Goal: Information Seeking & Learning: Learn about a topic

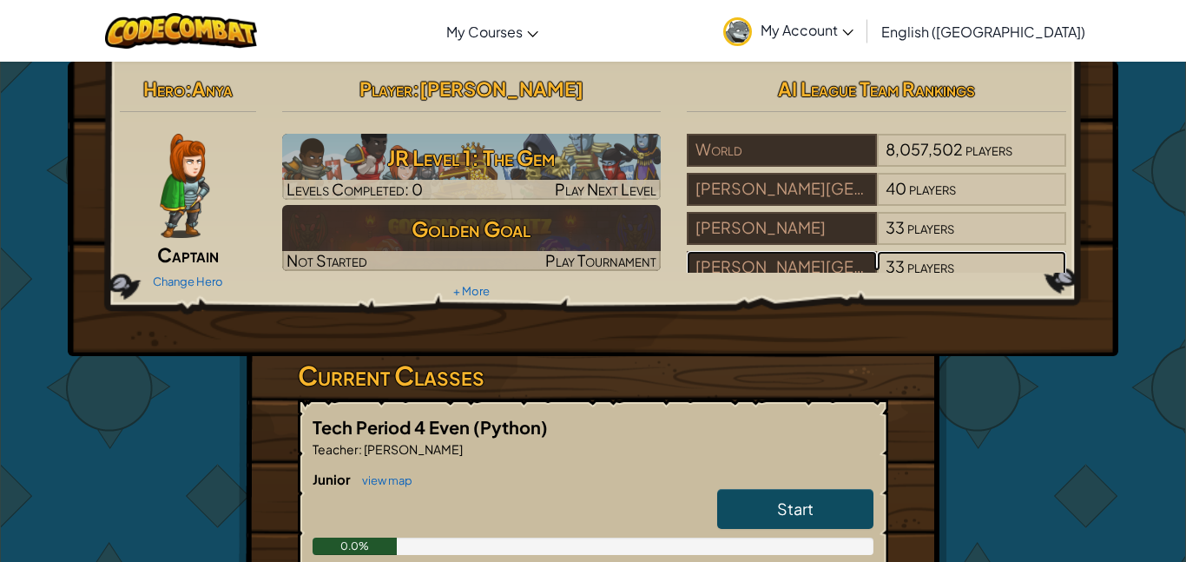
click at [741, 267] on div "[PERSON_NAME][GEOGRAPHIC_DATA]" at bounding box center [780, 267] width 189 height 33
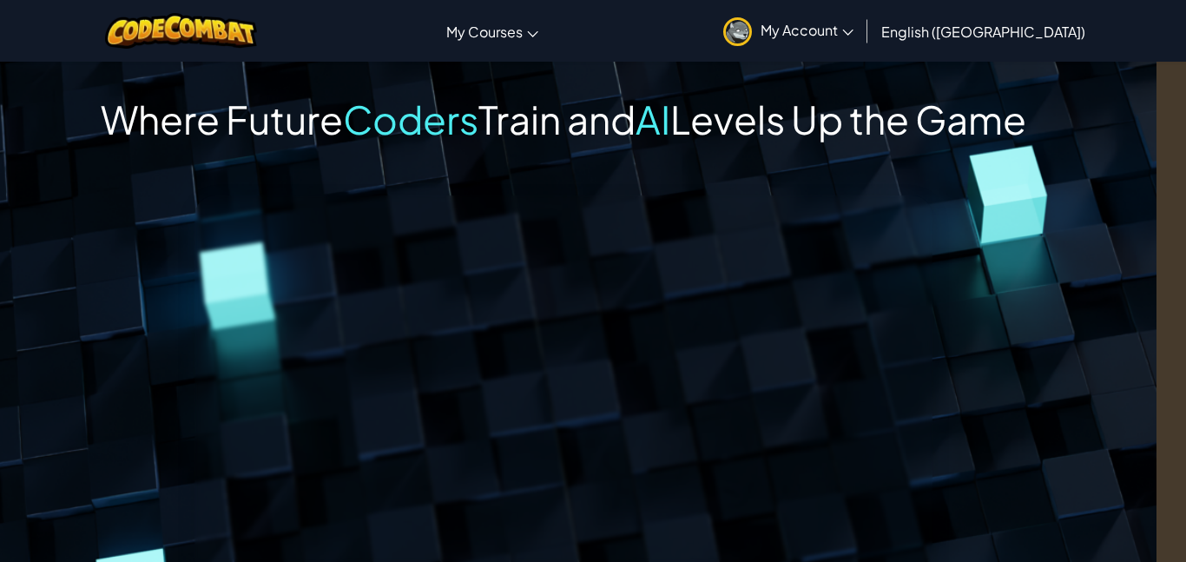
scroll to position [0, 32]
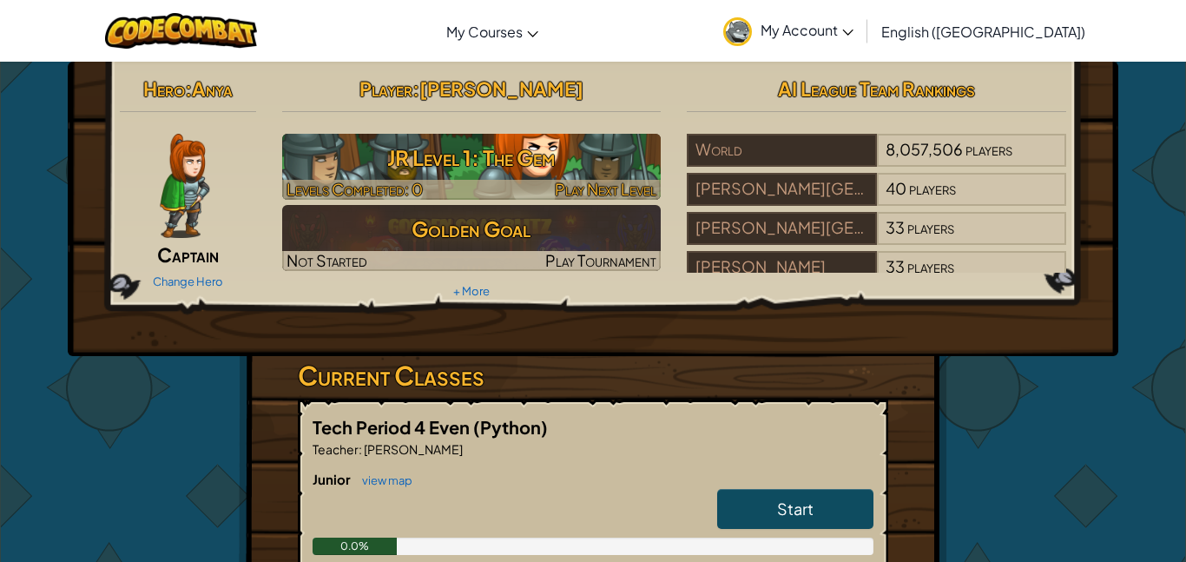
click at [550, 171] on h3 "JR Level 1: The Gem" at bounding box center [471, 157] width 379 height 39
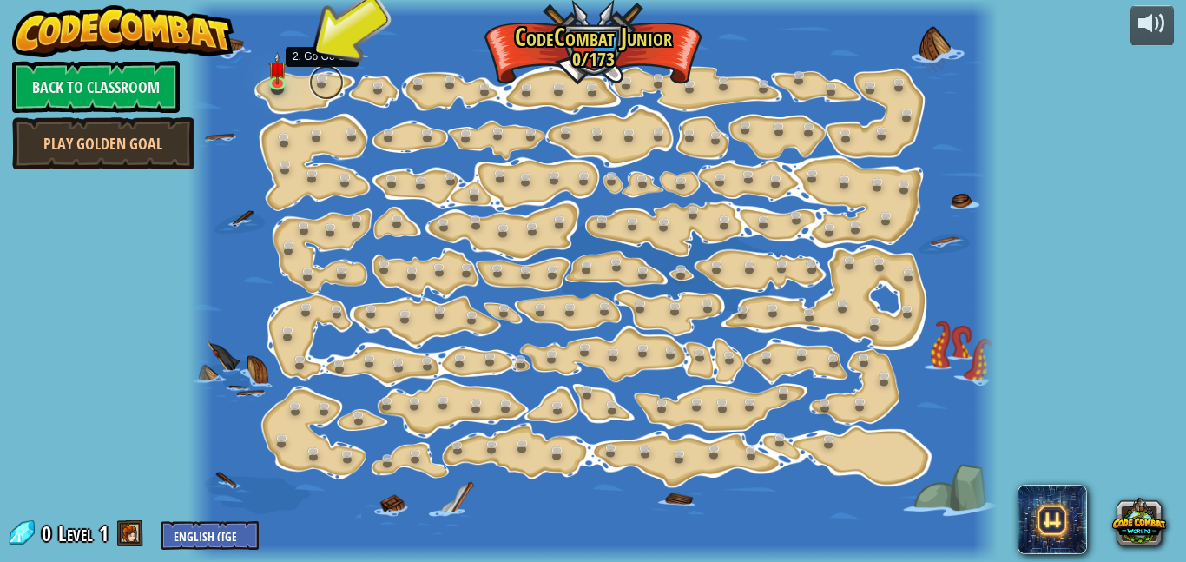
click at [321, 89] on link at bounding box center [326, 82] width 35 height 35
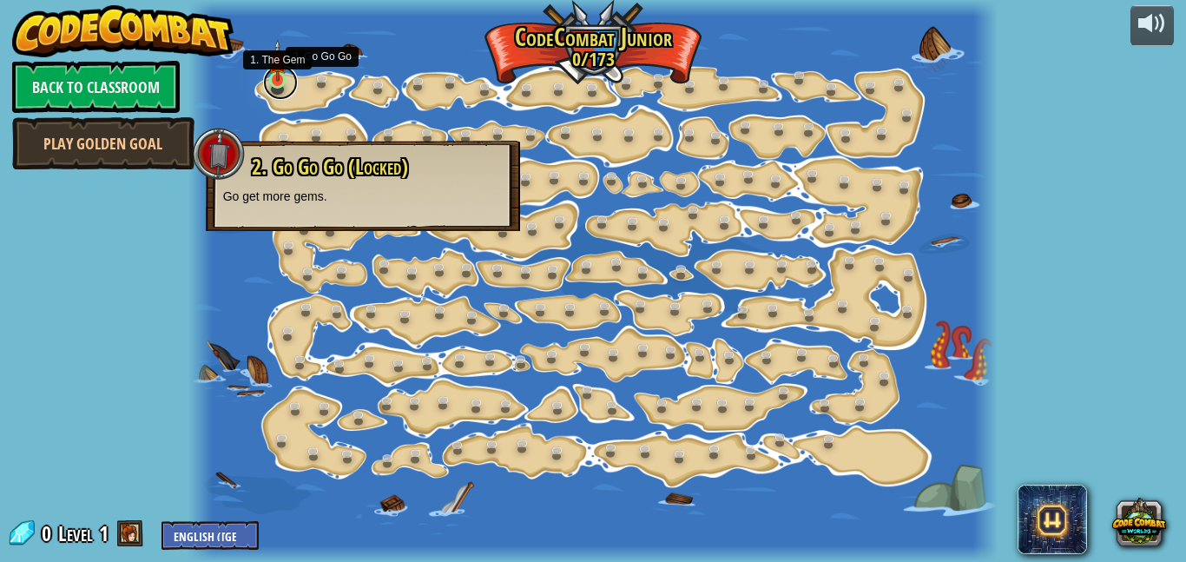
click at [275, 85] on link at bounding box center [280, 82] width 35 height 35
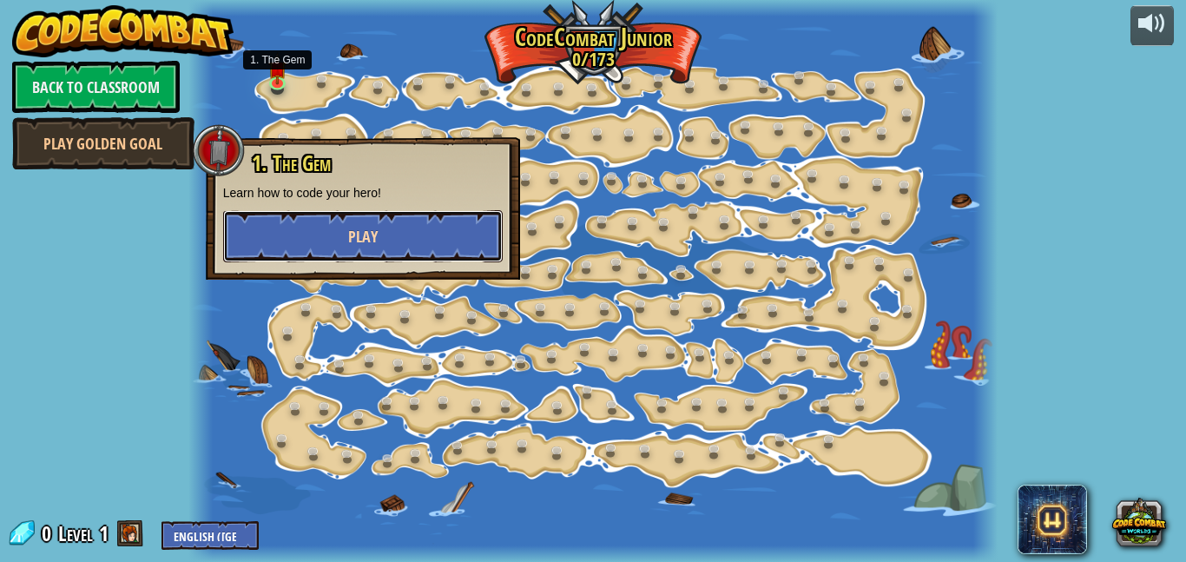
click at [271, 253] on button "Play" at bounding box center [362, 236] width 279 height 52
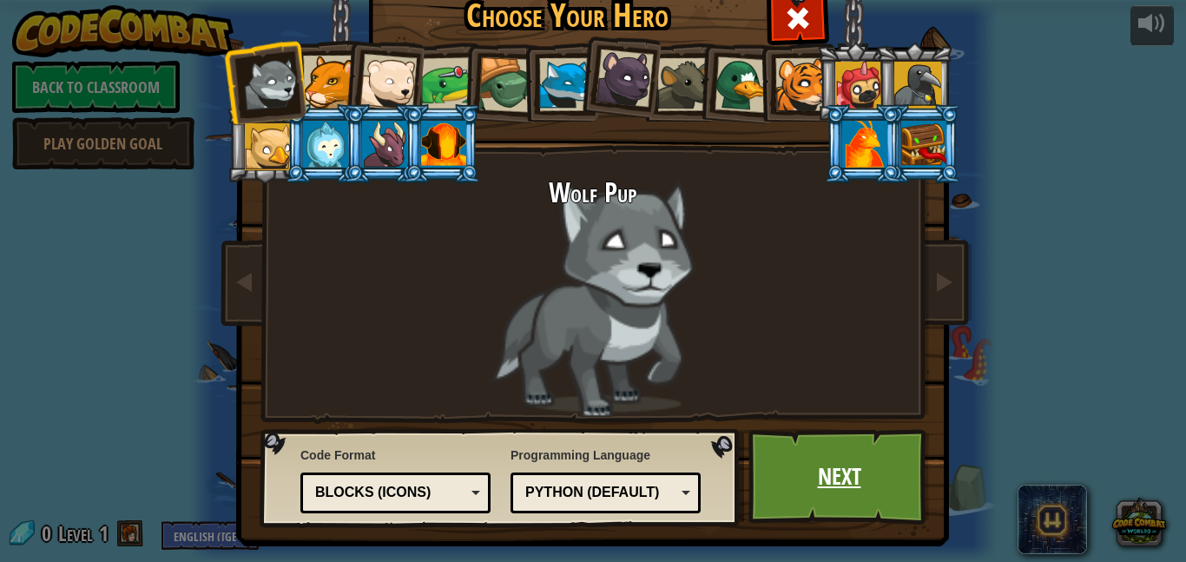
click at [778, 465] on link "Next" at bounding box center [838, 476] width 181 height 95
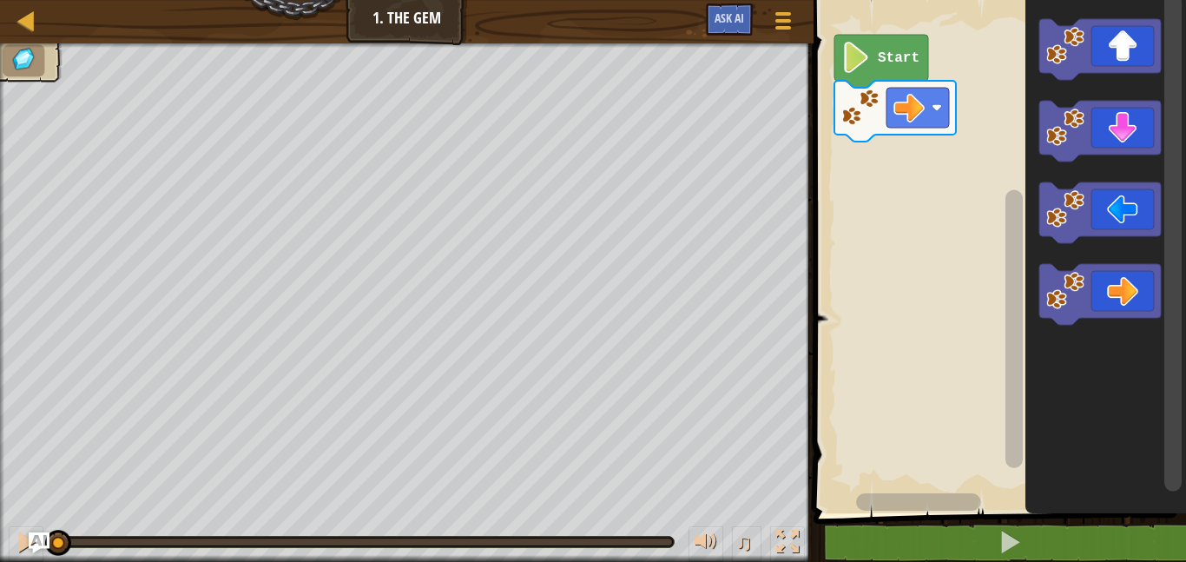
click at [890, 50] on text "Start" at bounding box center [898, 58] width 42 height 16
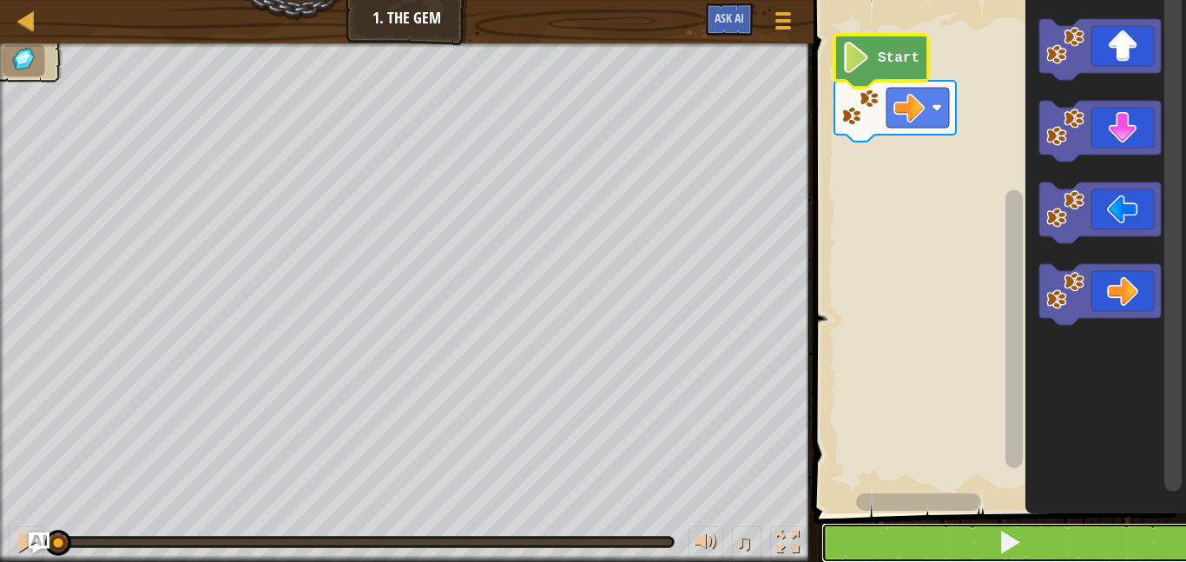
click at [971, 538] on button at bounding box center [1010, 542] width 378 height 40
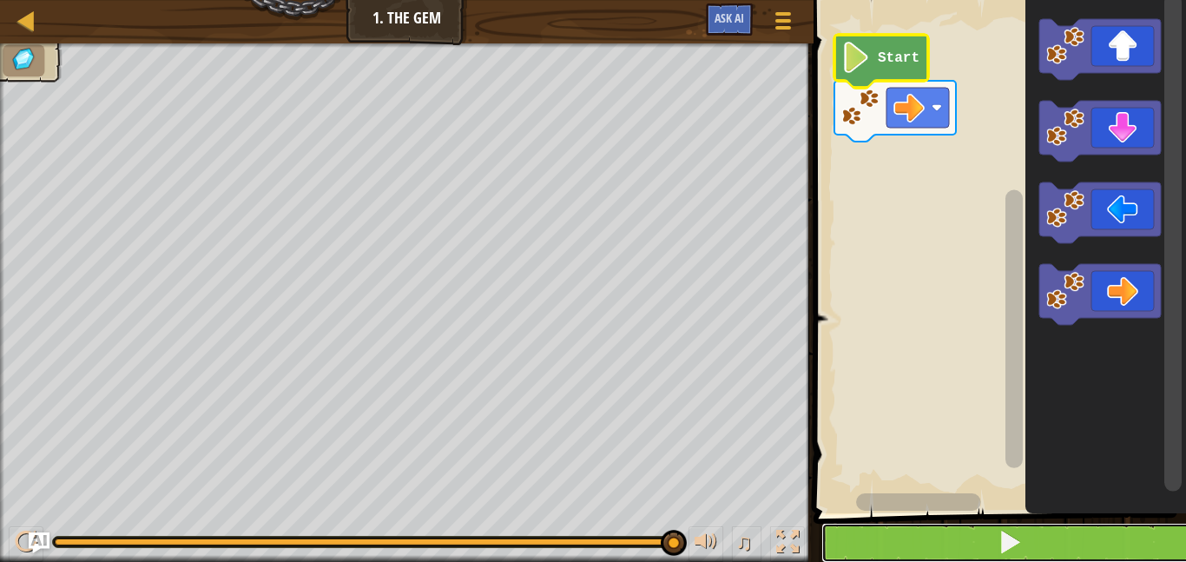
click at [1034, 538] on button at bounding box center [1010, 542] width 378 height 40
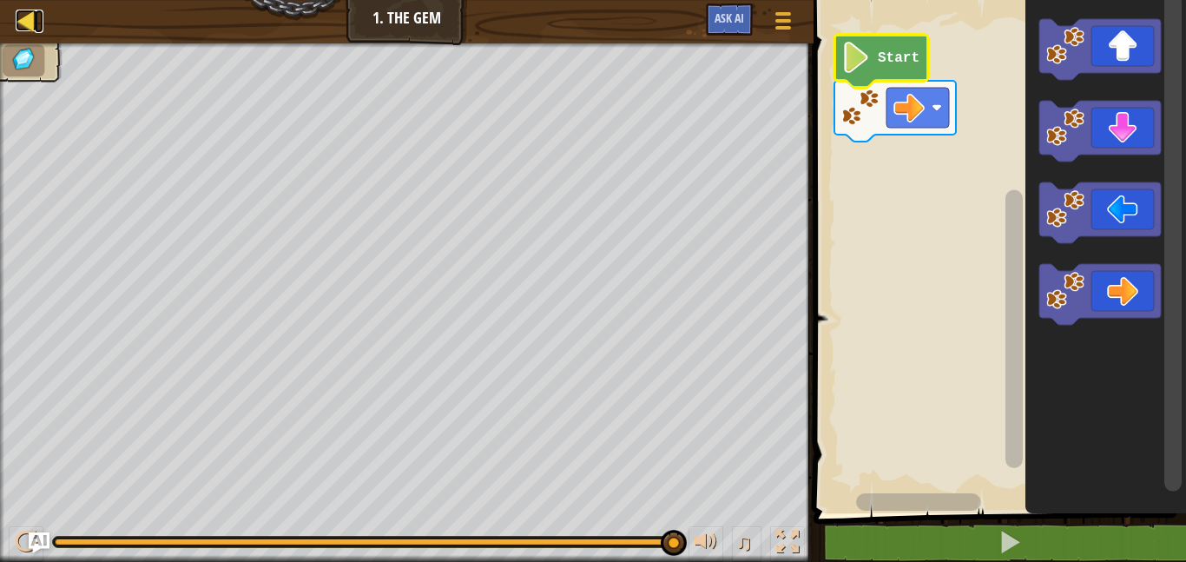
click at [25, 19] on div at bounding box center [27, 21] width 22 height 22
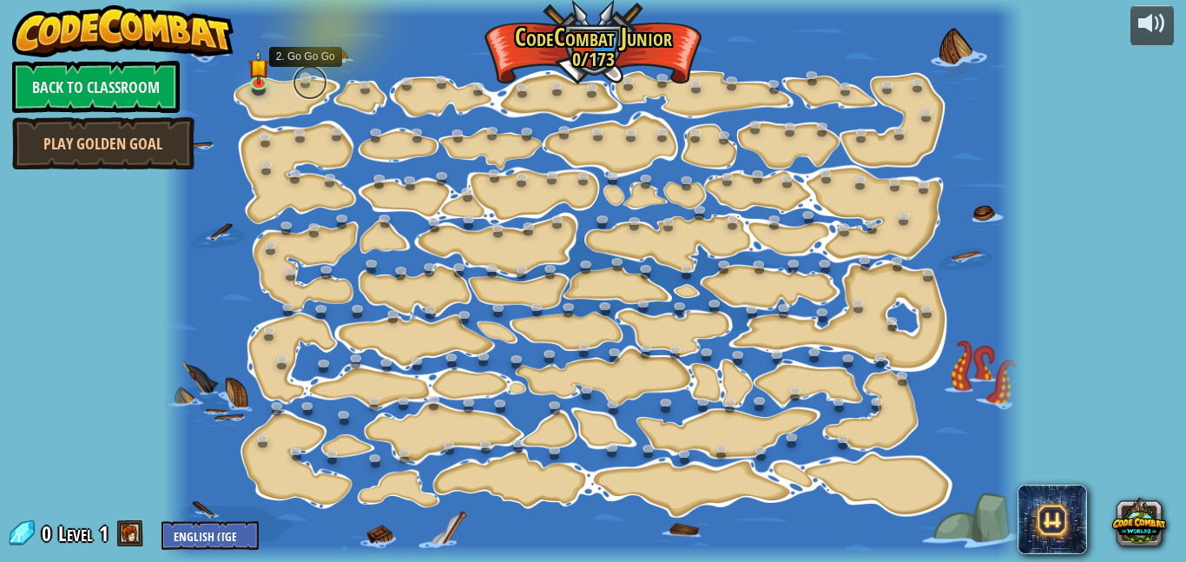
click at [312, 83] on link at bounding box center [309, 82] width 35 height 35
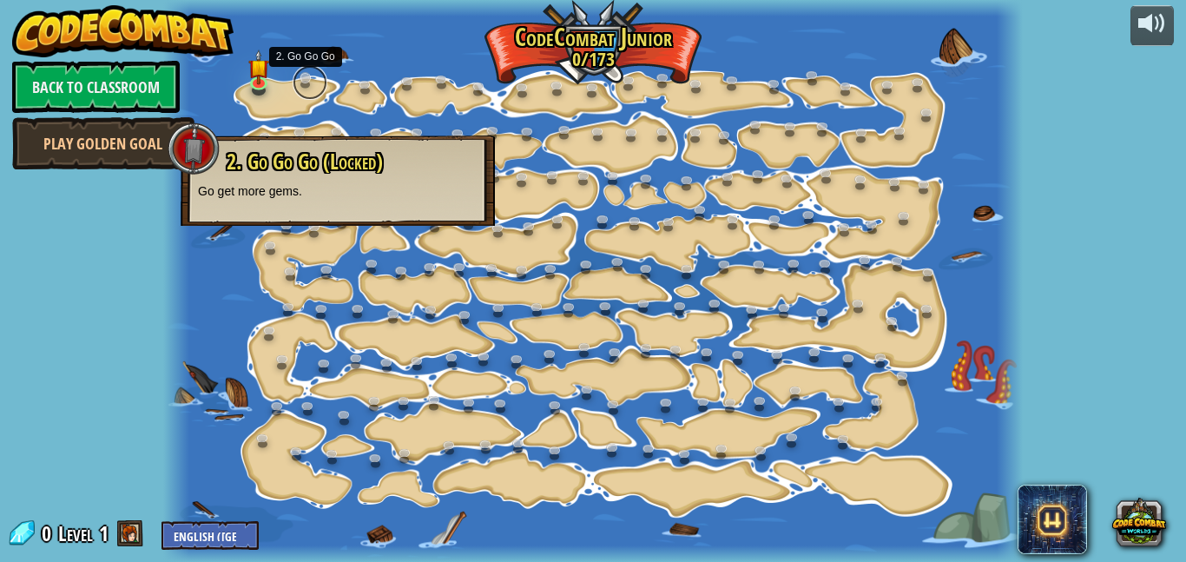
click at [303, 82] on link at bounding box center [309, 82] width 35 height 35
click at [265, 84] on link at bounding box center [261, 82] width 35 height 35
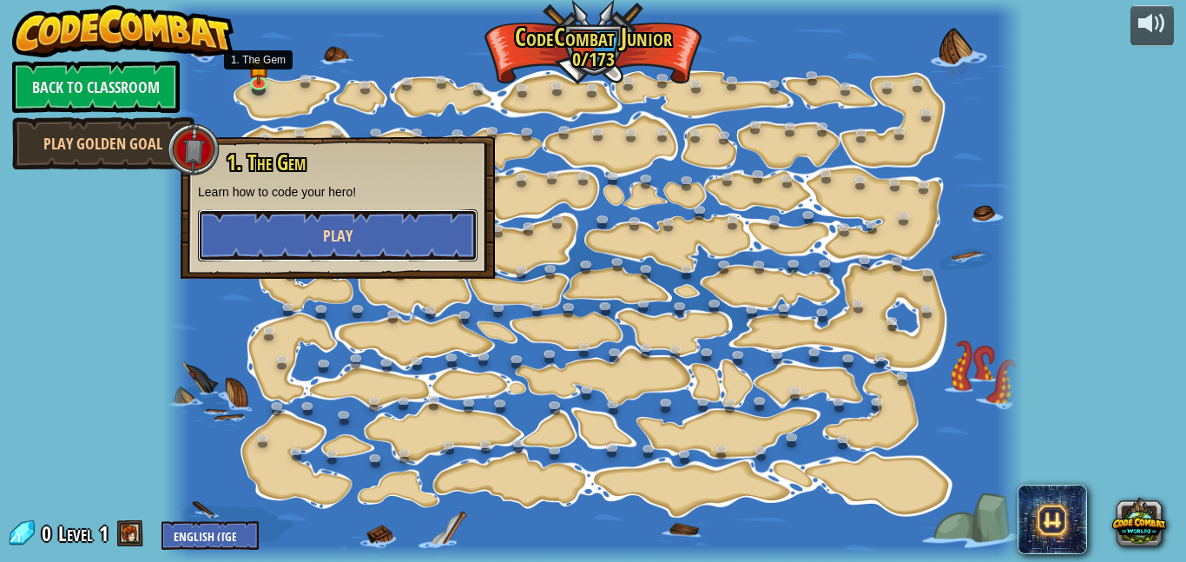
click at [303, 233] on button "Play" at bounding box center [337, 235] width 279 height 52
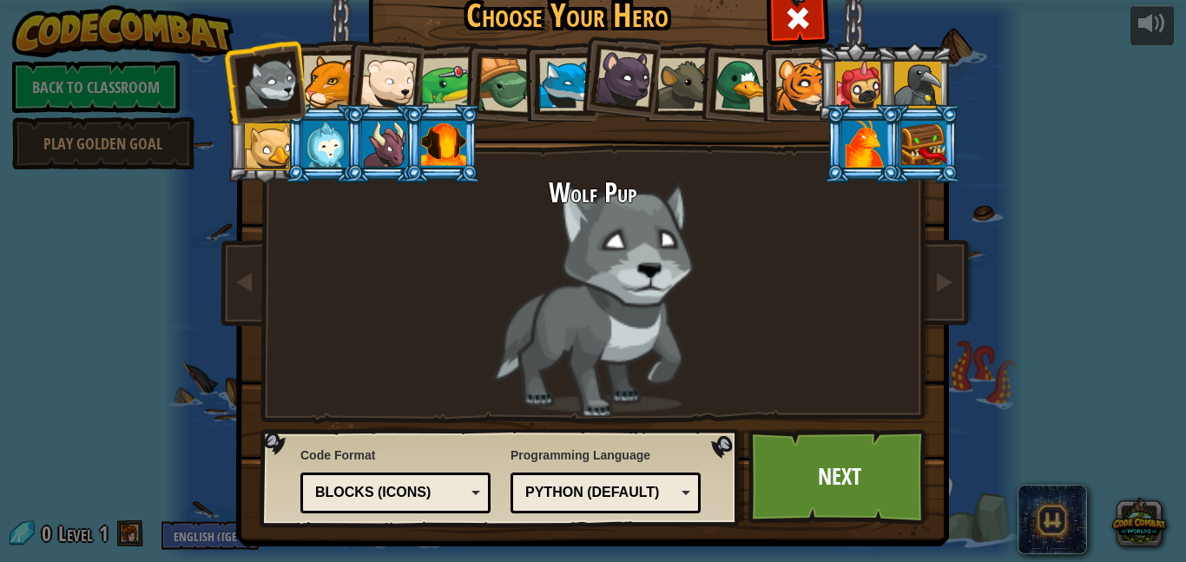
click at [858, 129] on div at bounding box center [864, 144] width 45 height 47
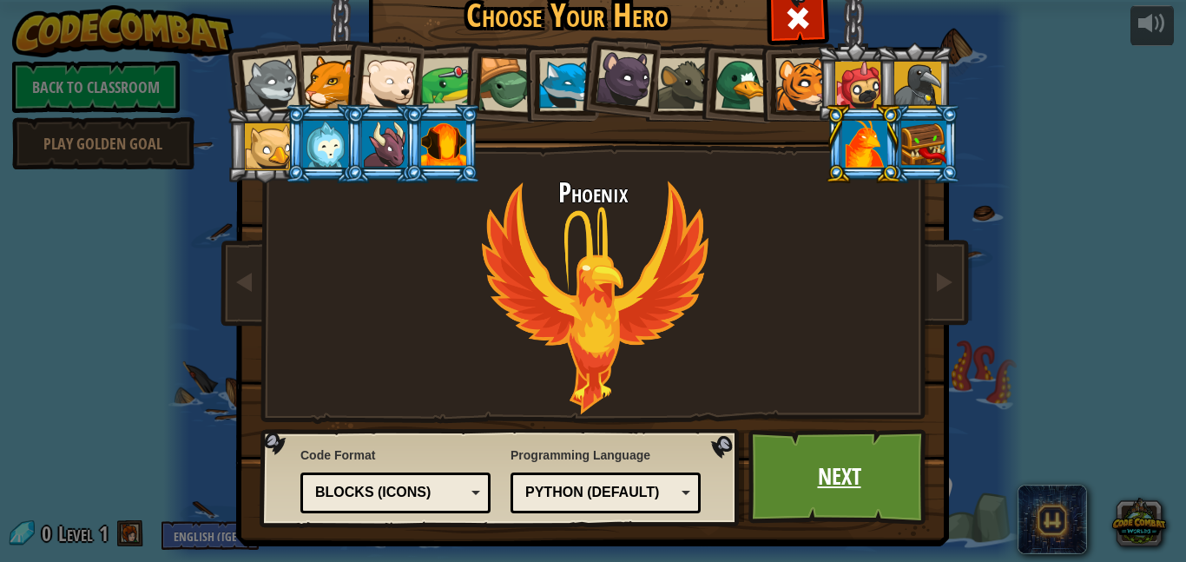
click at [865, 457] on link "Next" at bounding box center [838, 476] width 181 height 95
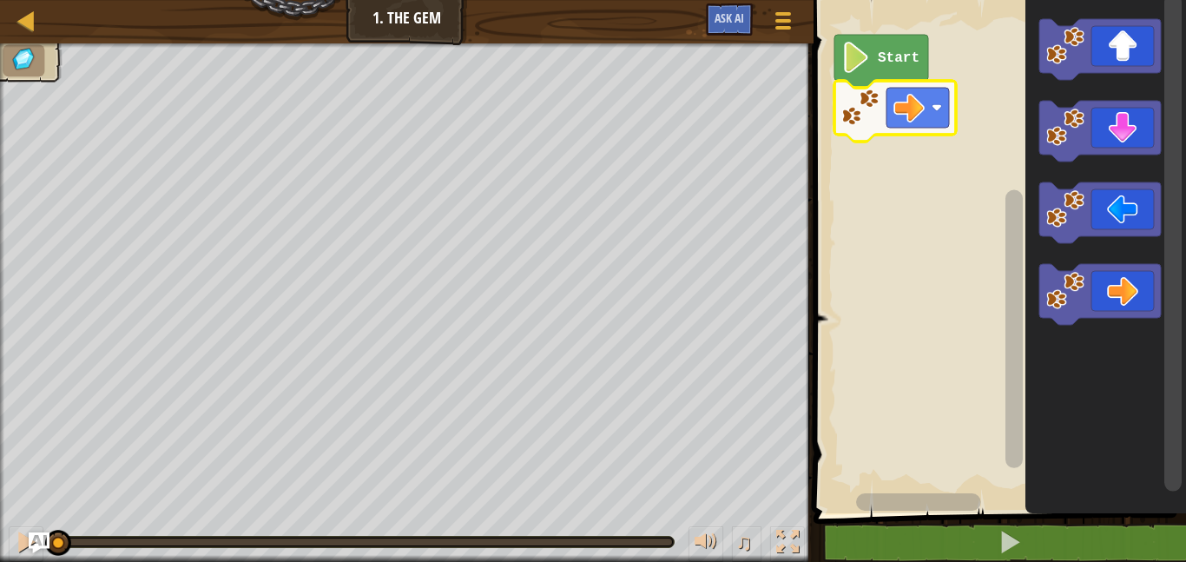
click at [876, 62] on icon "Blockly Workspace" at bounding box center [881, 61] width 94 height 53
click at [870, 73] on icon "Blockly Workspace" at bounding box center [881, 61] width 94 height 53
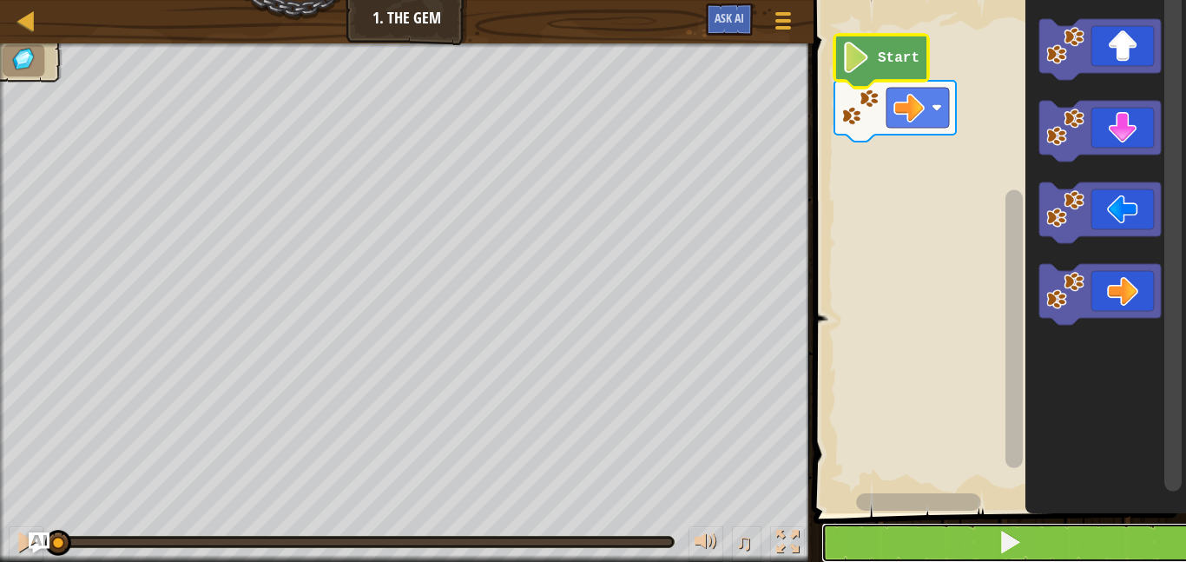
click at [871, 552] on button at bounding box center [1010, 542] width 378 height 40
click at [932, 529] on button at bounding box center [1010, 542] width 378 height 40
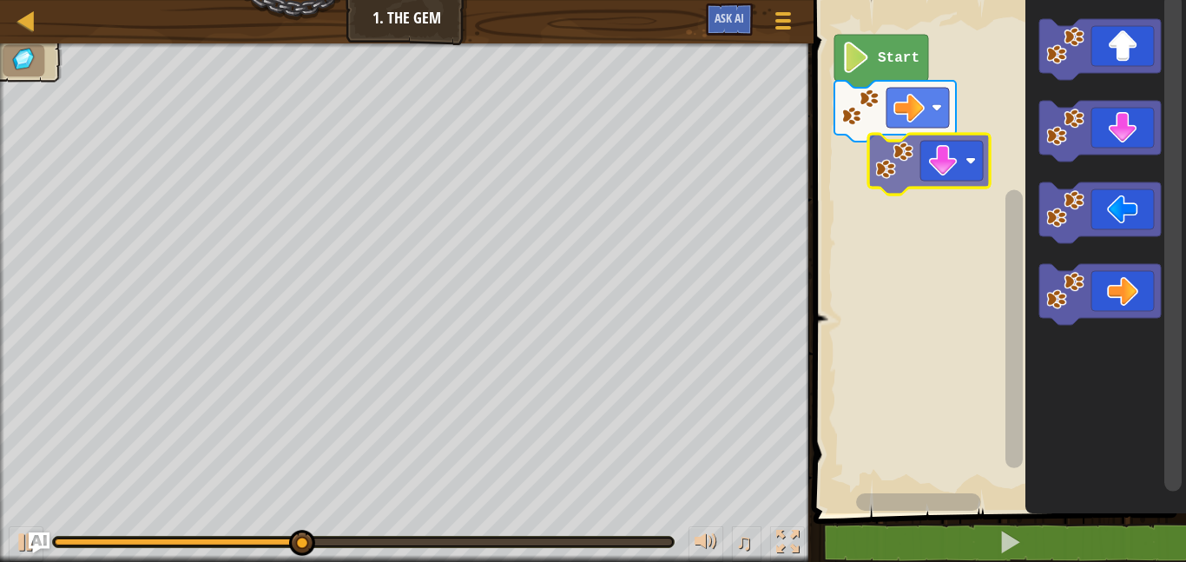
click at [906, 140] on div "Start" at bounding box center [997, 252] width 378 height 522
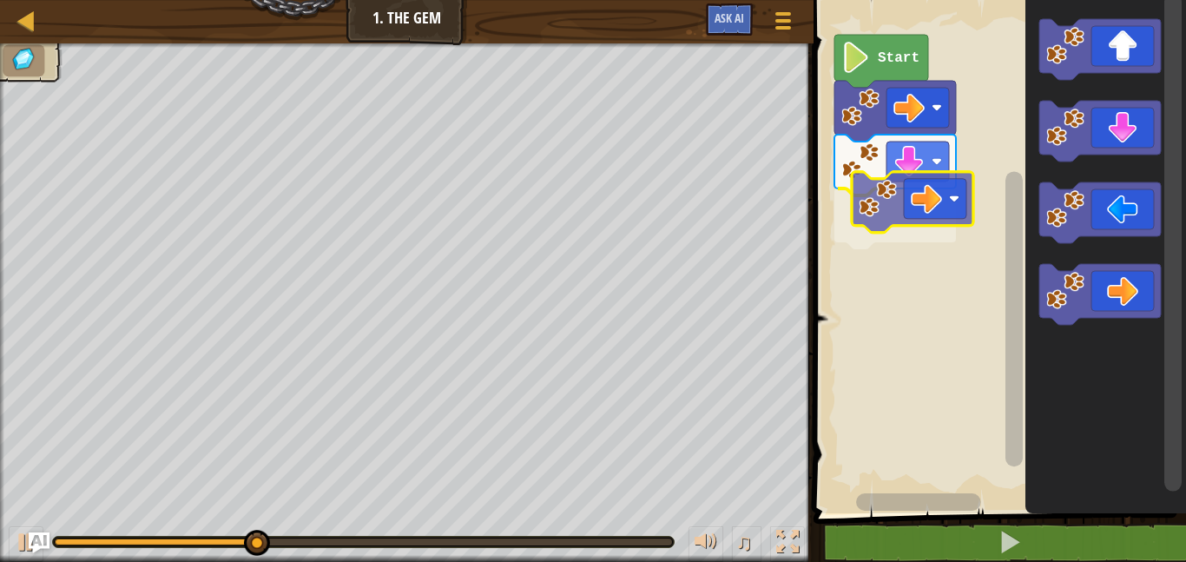
click at [889, 225] on div "Start" at bounding box center [997, 252] width 378 height 522
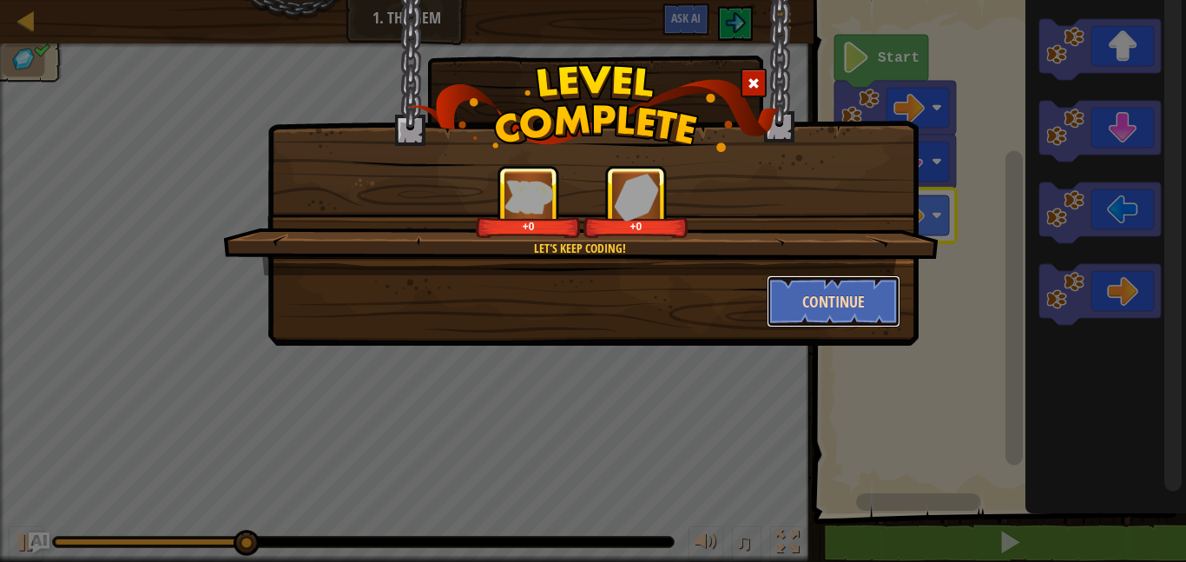
click at [864, 296] on button "Continue" at bounding box center [833, 301] width 135 height 52
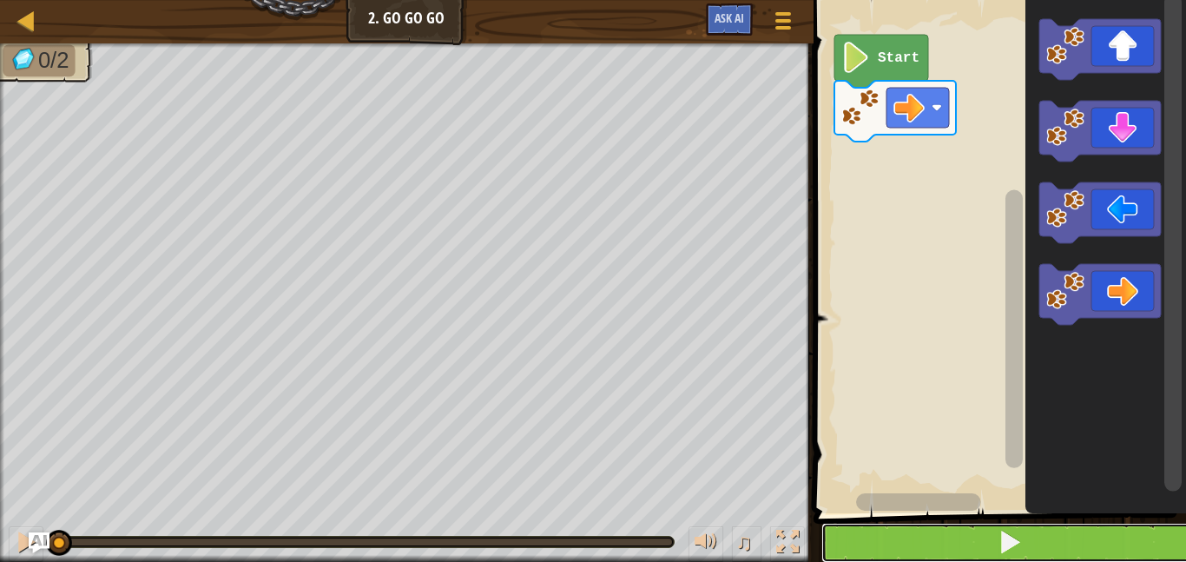
click at [884, 530] on button at bounding box center [1010, 542] width 378 height 40
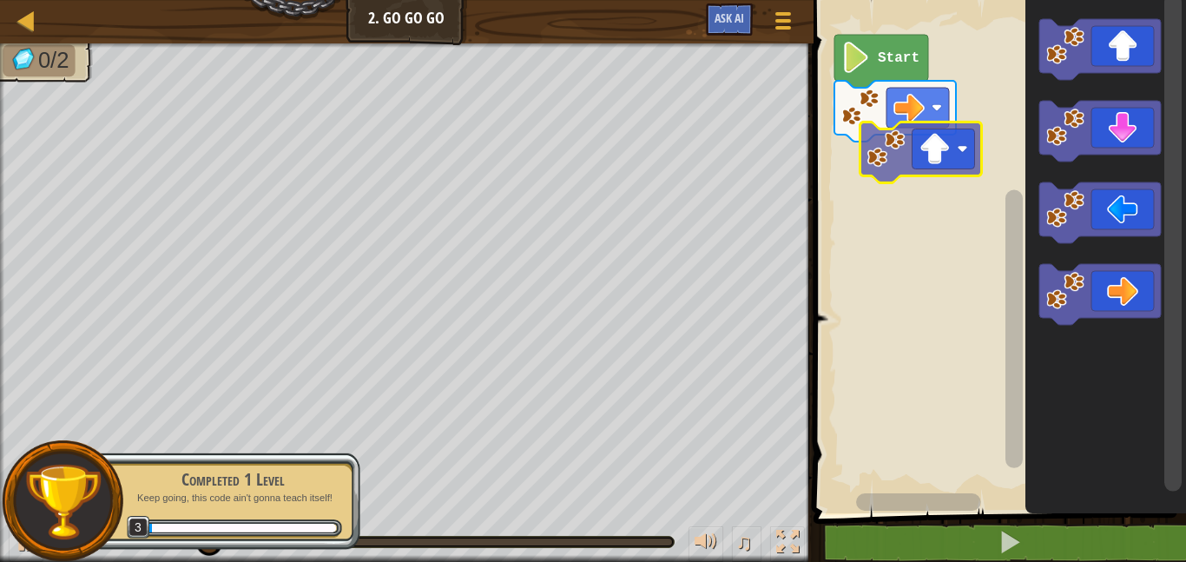
click at [912, 174] on div "Start" at bounding box center [997, 252] width 378 height 522
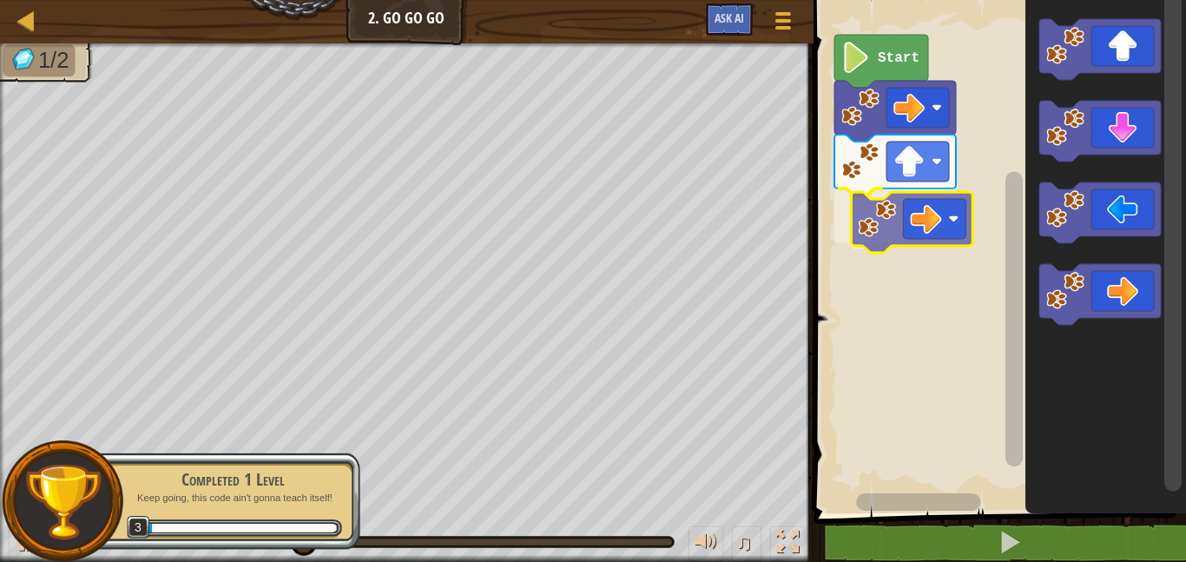
click at [900, 207] on div "Start" at bounding box center [997, 252] width 378 height 522
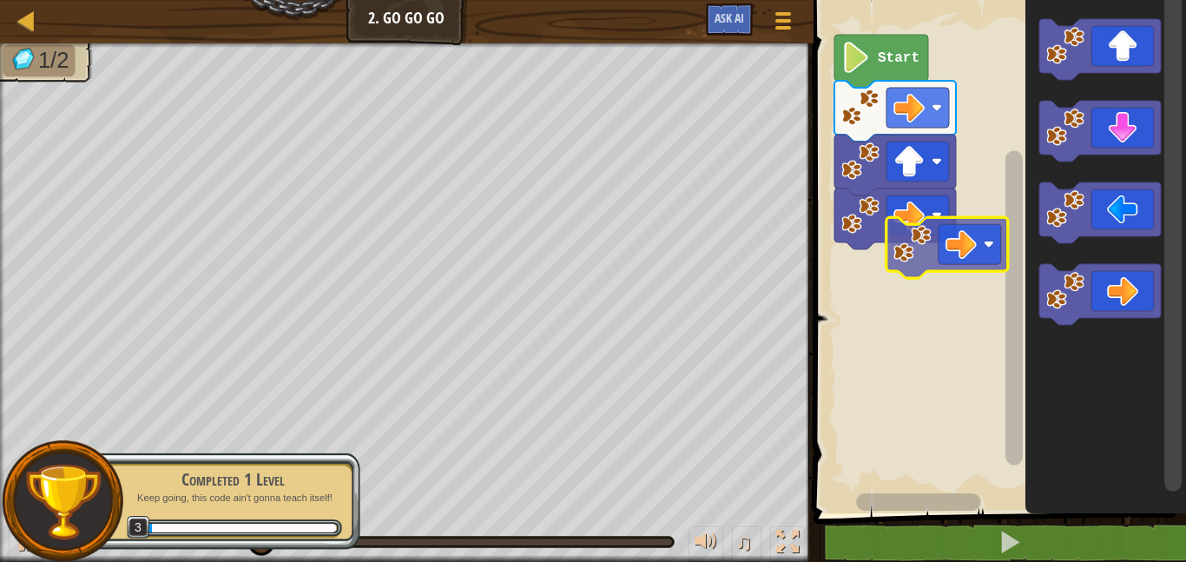
click at [914, 272] on div "Start" at bounding box center [997, 252] width 378 height 522
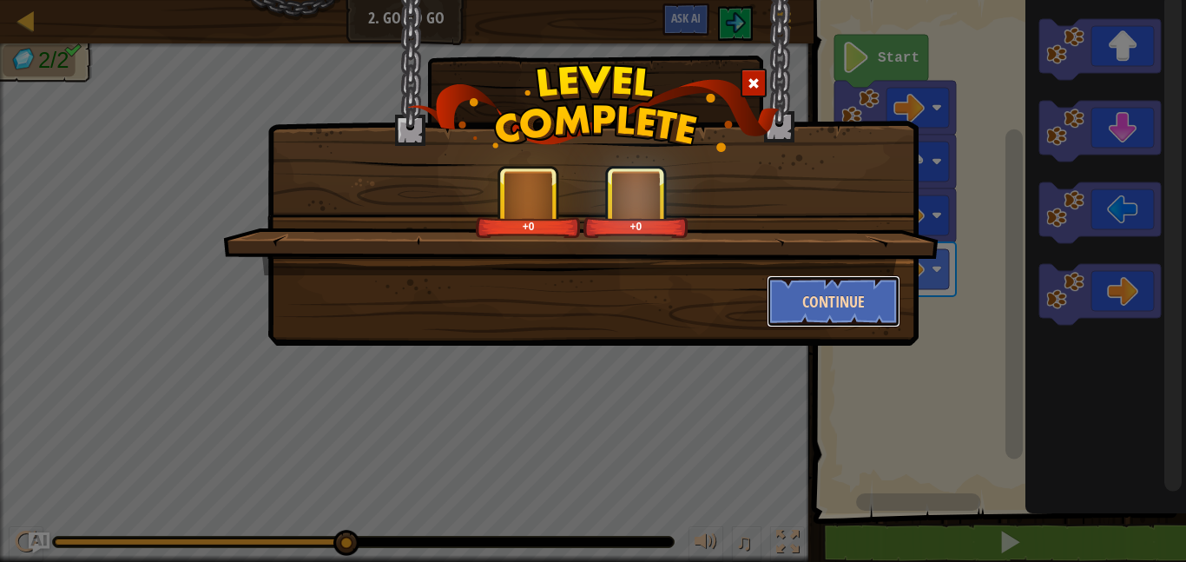
click at [841, 305] on button "Continue" at bounding box center [833, 301] width 135 height 52
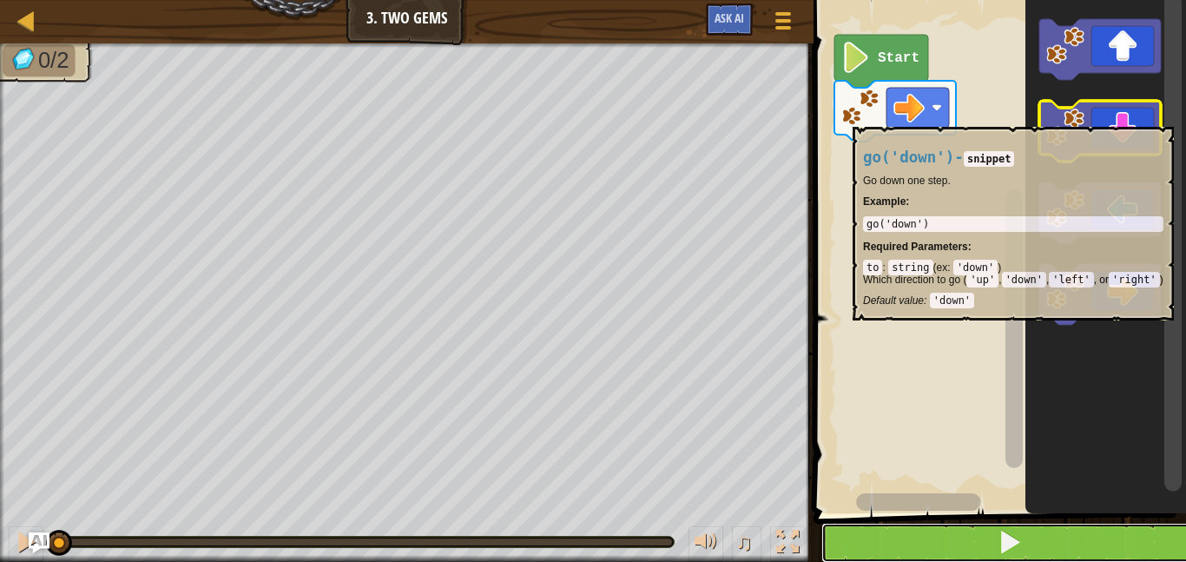
click at [1030, 555] on button at bounding box center [1010, 542] width 378 height 40
click at [1004, 414] on rect "Blockly Workspace" at bounding box center [1013, 241] width 22 height 499
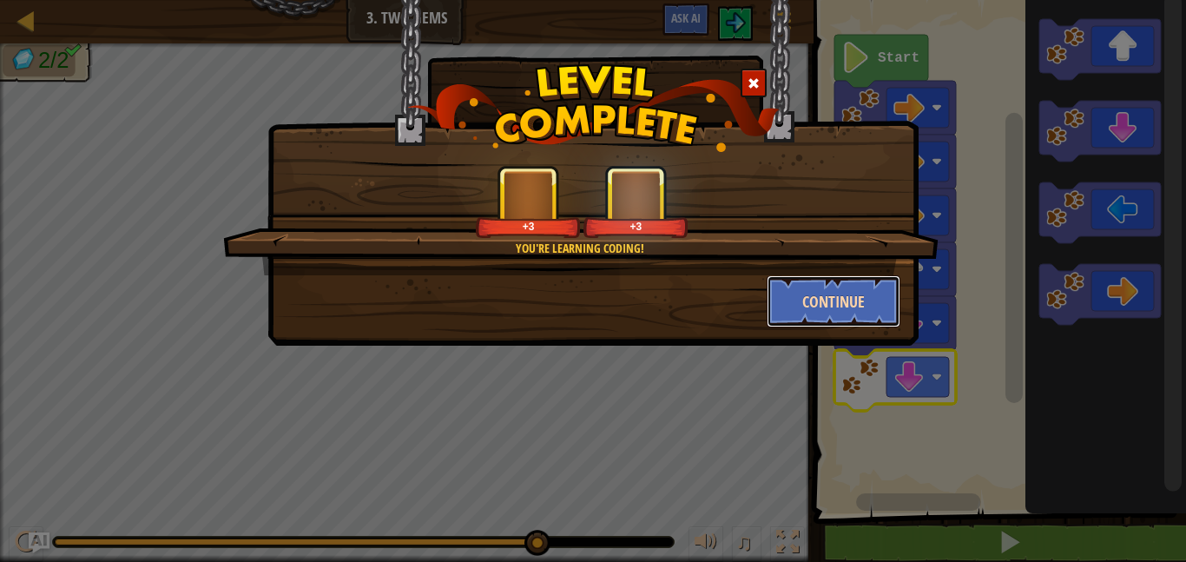
click at [825, 316] on button "Continue" at bounding box center [833, 301] width 135 height 52
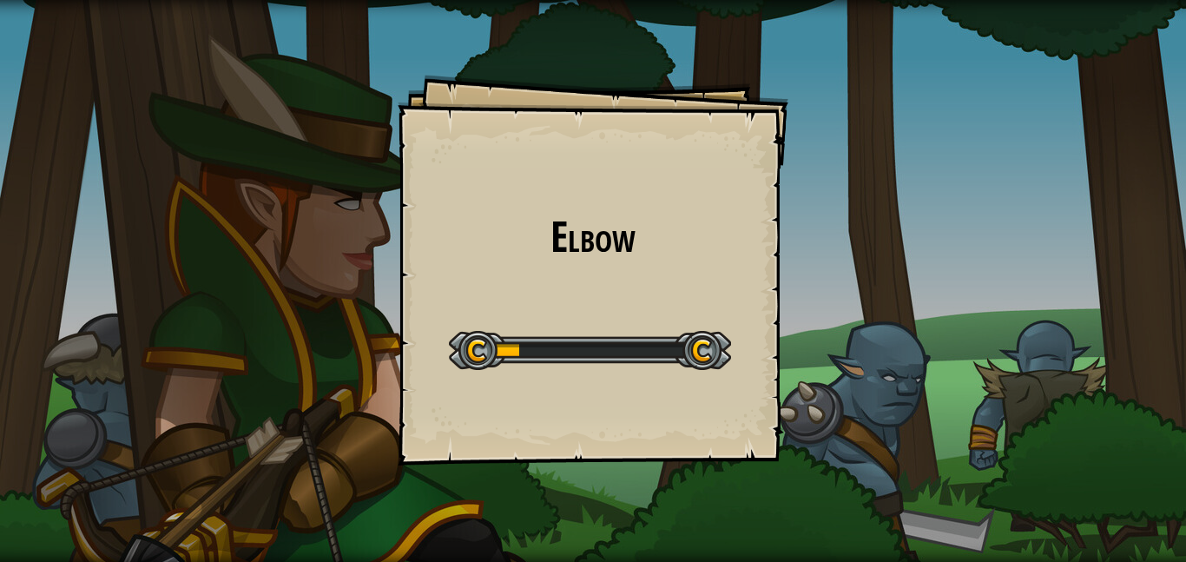
click at [809, 313] on div "Elbow Goals Start Level Error loading from server. Try refreshing the page. You…" at bounding box center [593, 281] width 1186 height 562
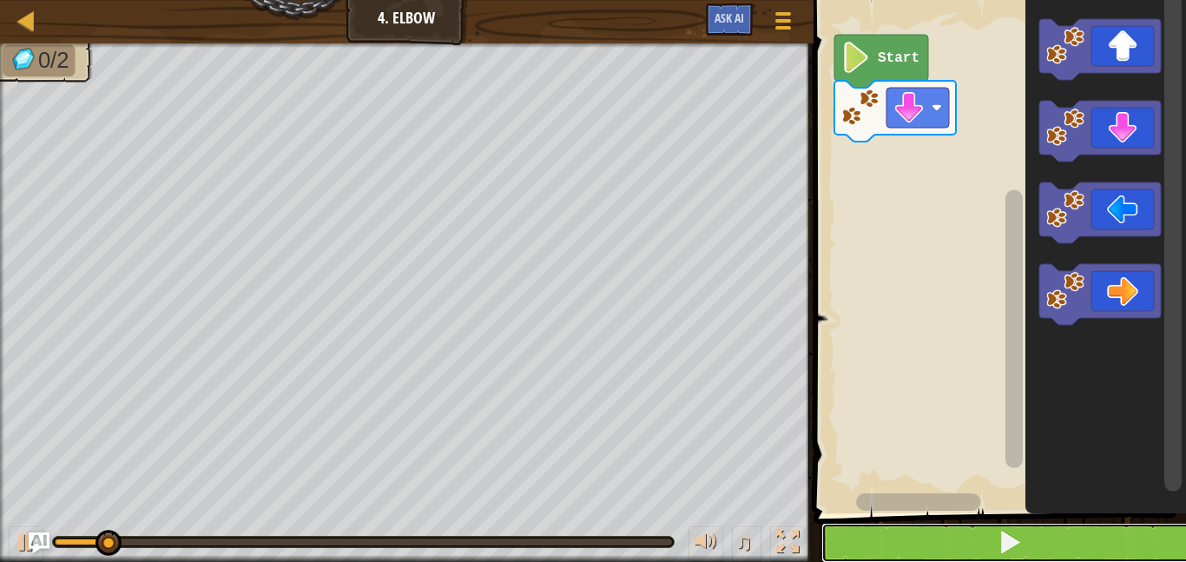
click at [966, 535] on button at bounding box center [1010, 542] width 378 height 40
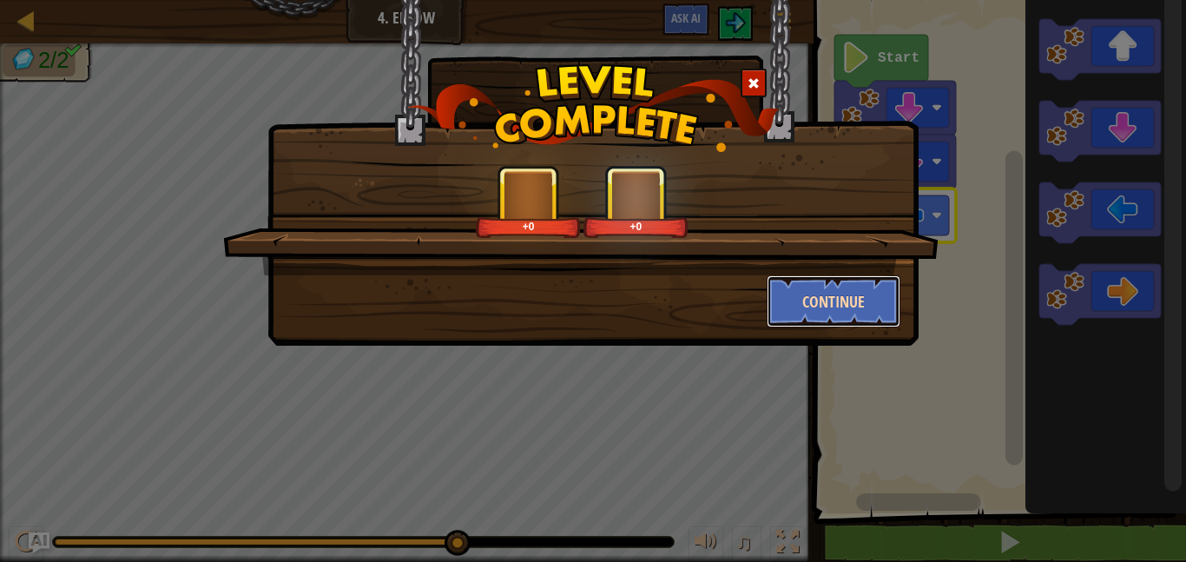
click at [827, 320] on button "Continue" at bounding box center [833, 301] width 135 height 52
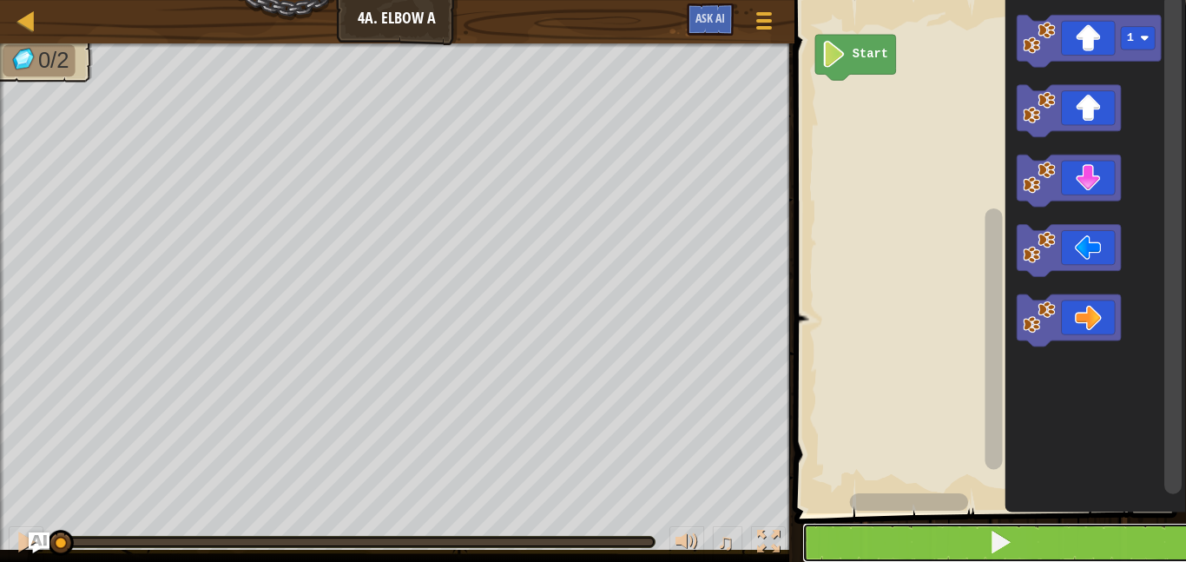
click at [1035, 554] on button at bounding box center [1000, 542] width 397 height 40
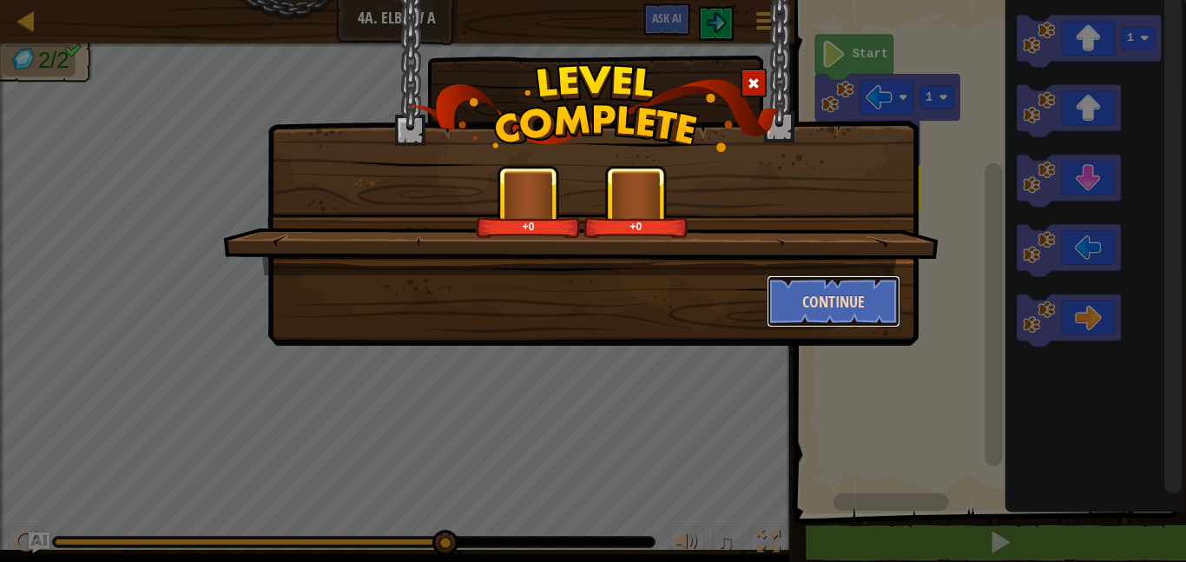
click at [824, 318] on button "Continue" at bounding box center [833, 301] width 135 height 52
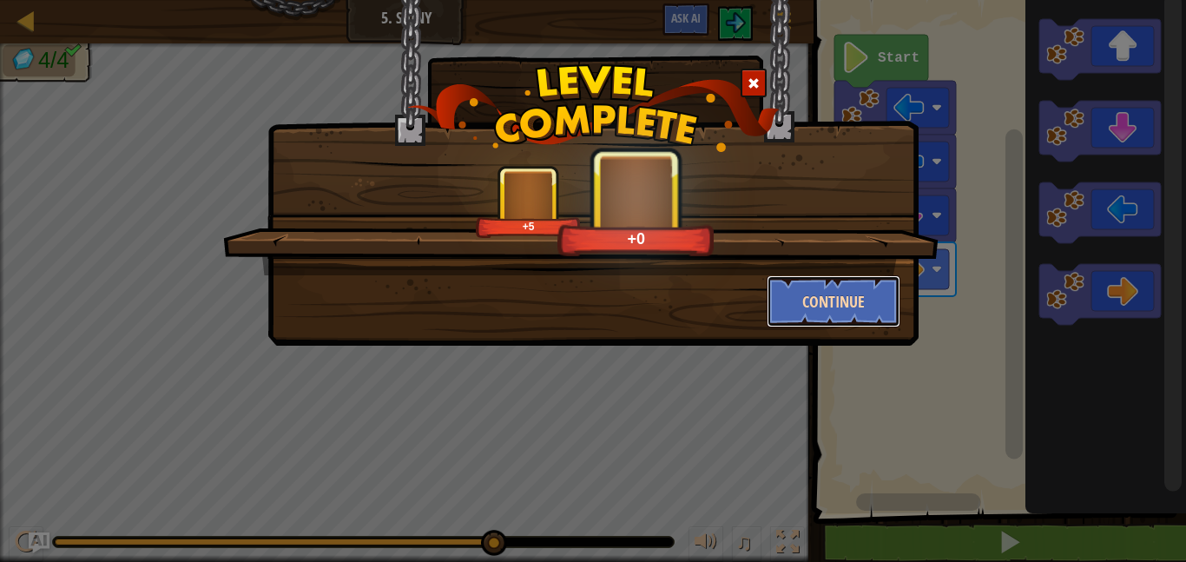
click at [864, 326] on button "Continue" at bounding box center [833, 301] width 135 height 52
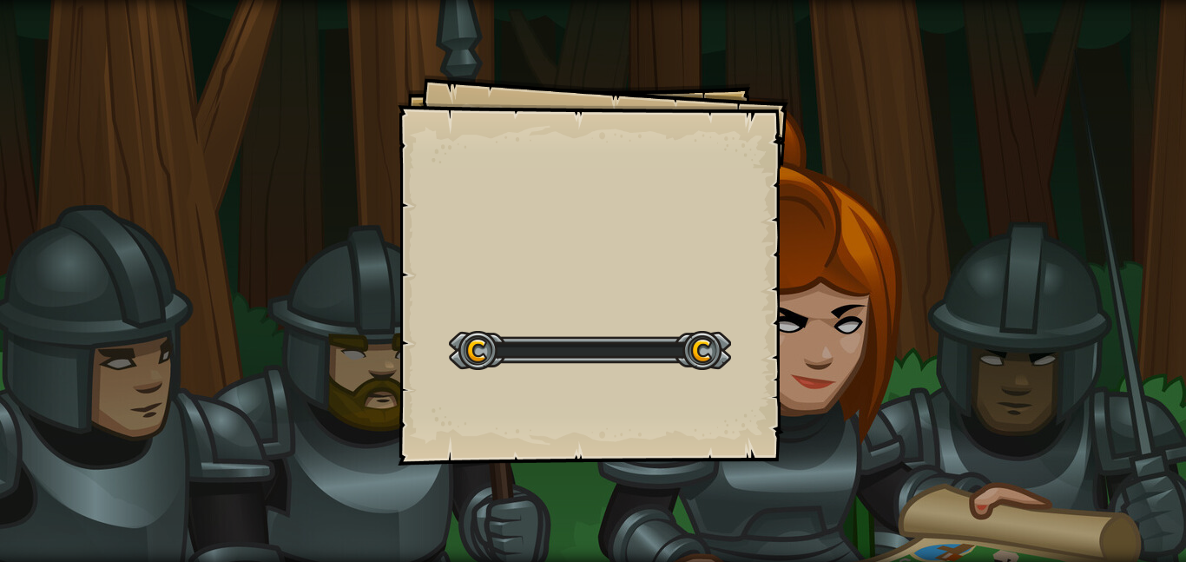
click at [855, 319] on div "Goals Start Level Error loading from server. Try refreshing the page. You'll ne…" at bounding box center [593, 281] width 1186 height 562
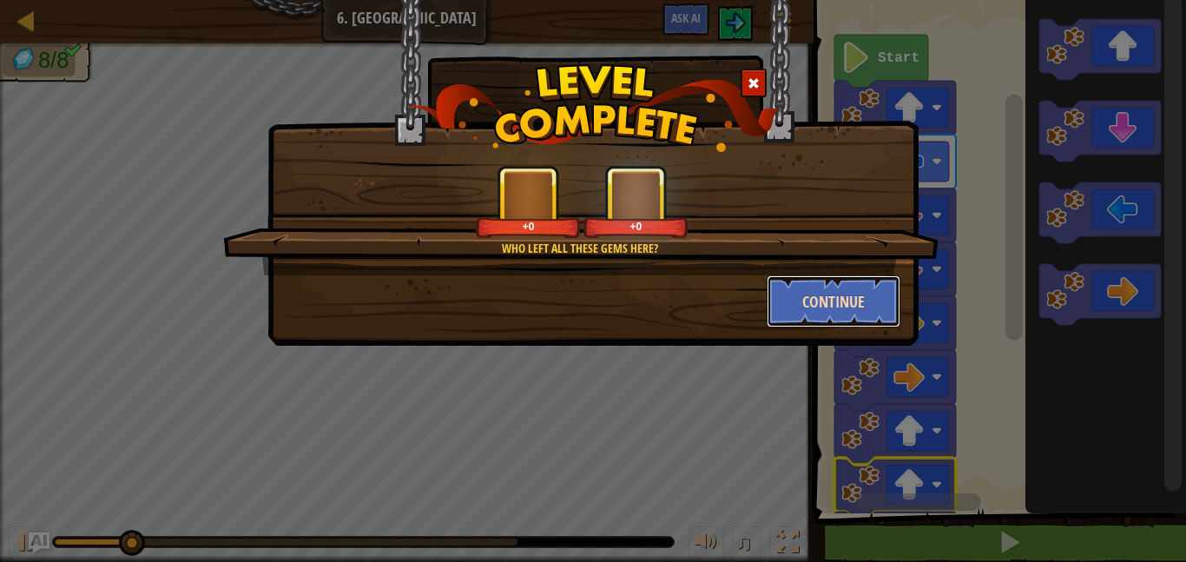
click at [844, 296] on button "Continue" at bounding box center [833, 301] width 135 height 52
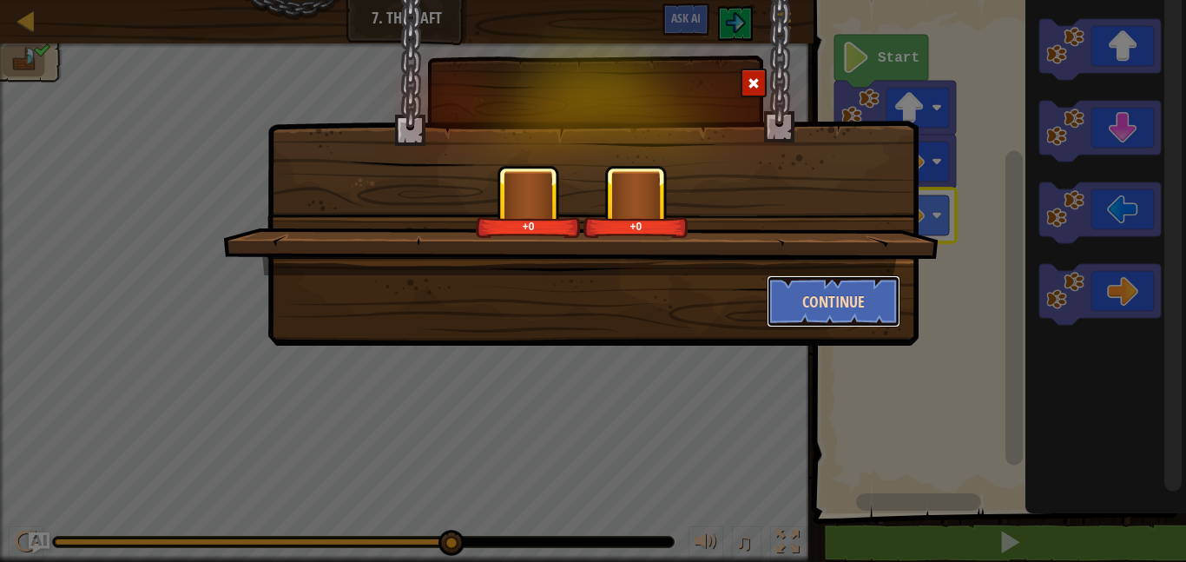
click at [875, 279] on button "Continue" at bounding box center [833, 301] width 135 height 52
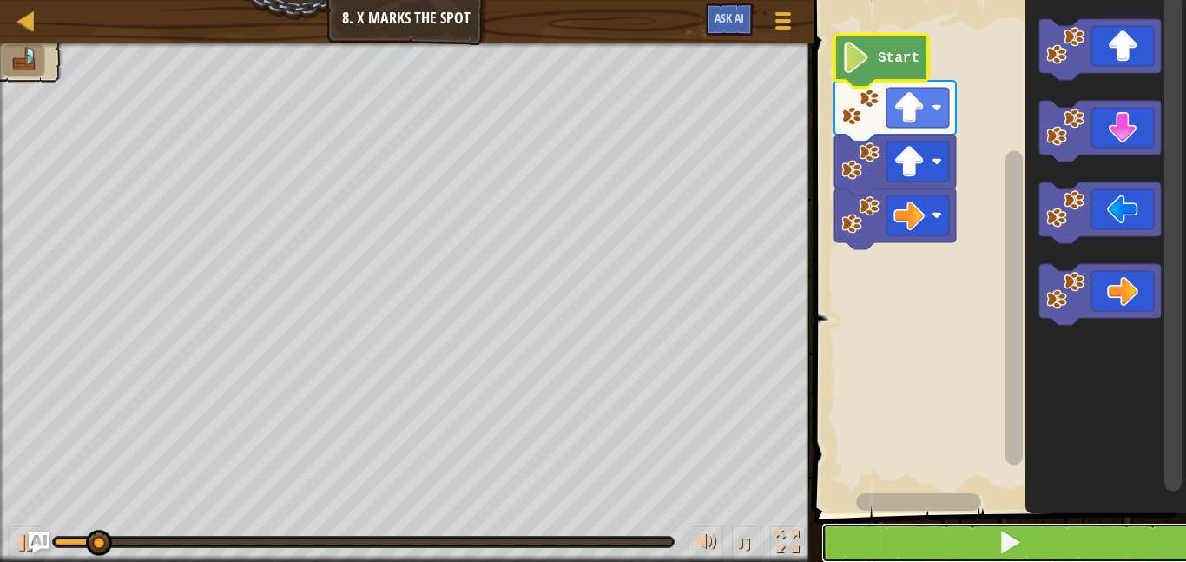
click at [1002, 541] on span at bounding box center [1009, 541] width 24 height 24
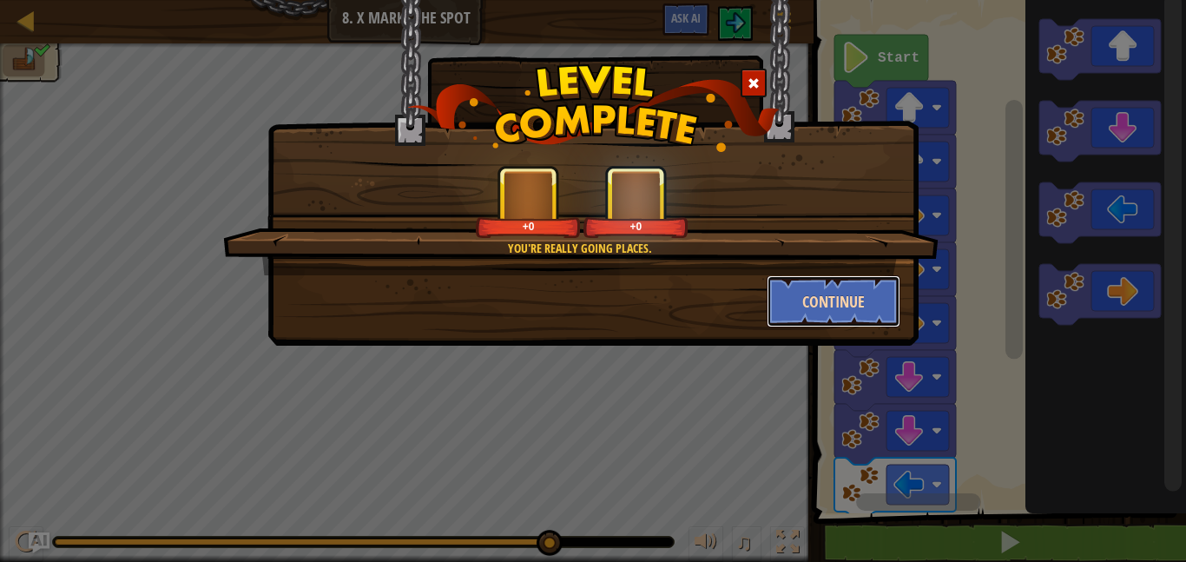
click at [848, 298] on button "Continue" at bounding box center [833, 301] width 135 height 52
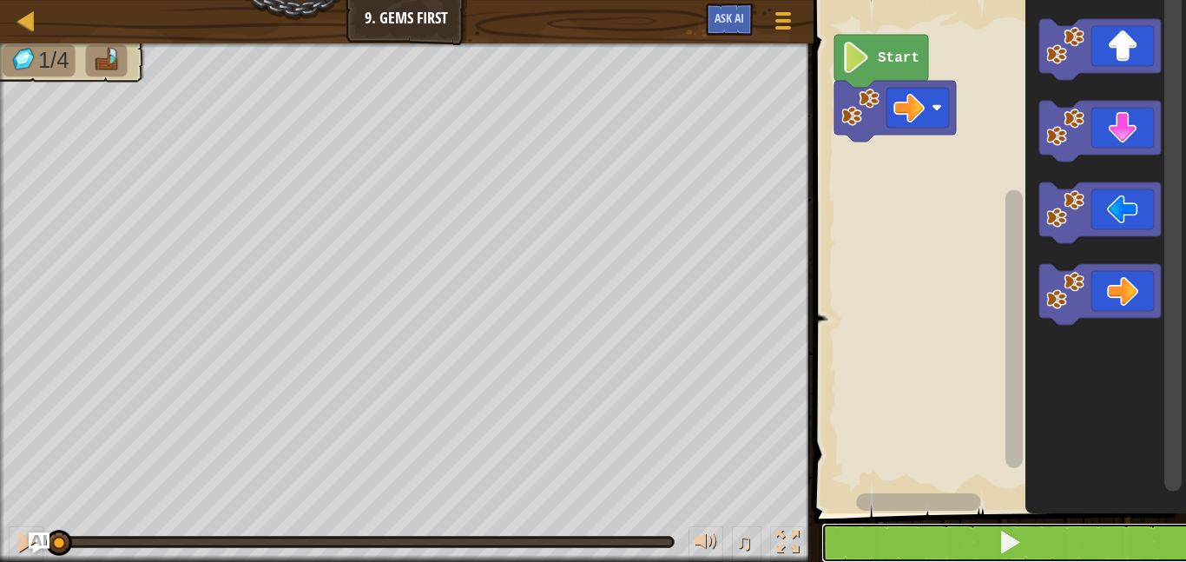
click at [1062, 554] on button at bounding box center [1010, 542] width 378 height 40
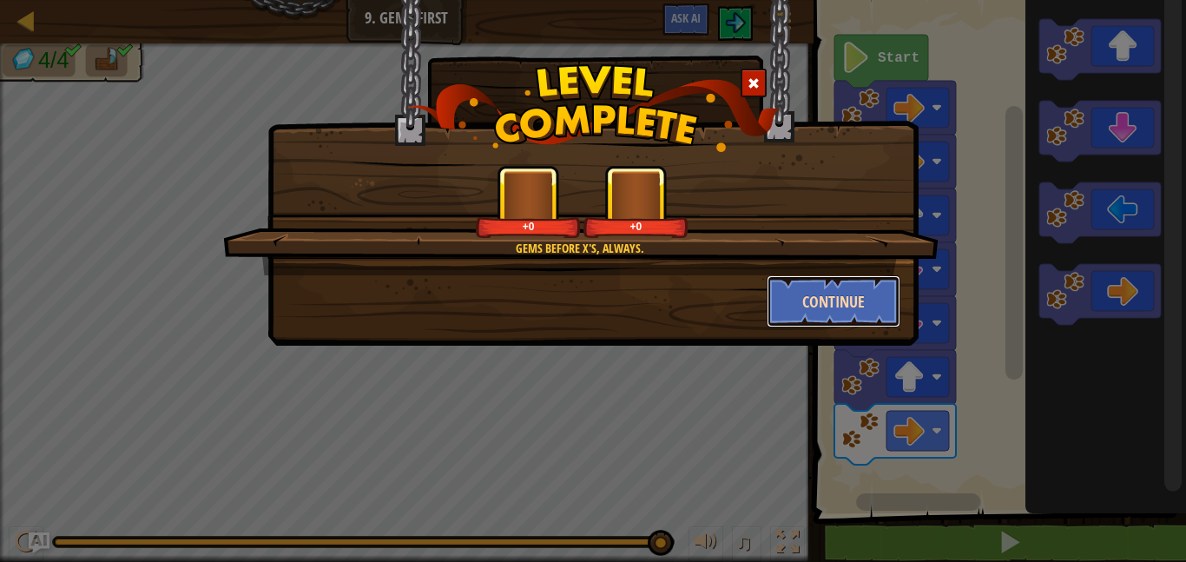
click at [865, 294] on button "Continue" at bounding box center [833, 301] width 135 height 52
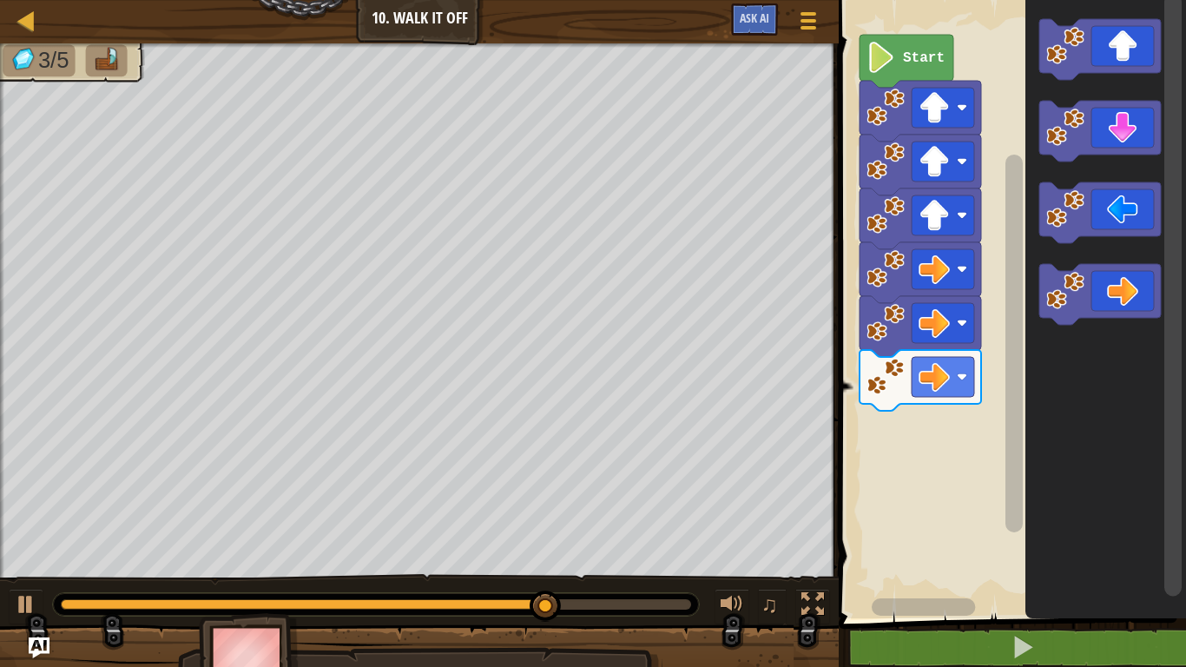
click at [1061, 273] on image "Blockly Workspace" at bounding box center [1065, 291] width 38 height 38
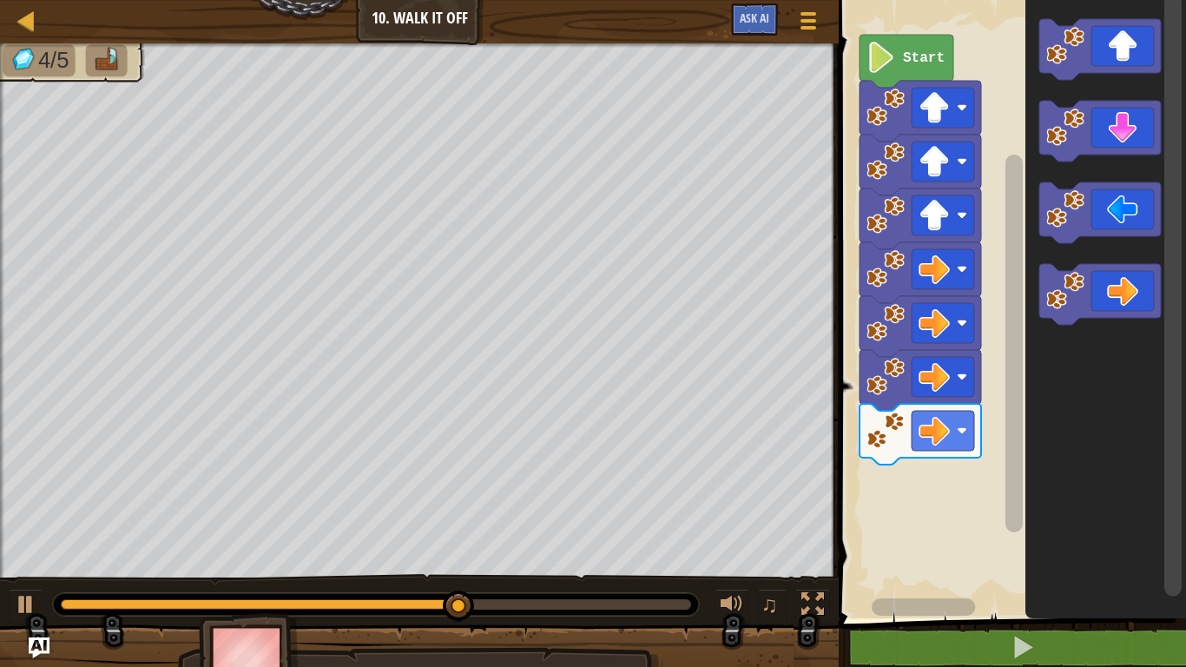
click at [1122, 136] on icon "Blockly Workspace" at bounding box center [1100, 131] width 122 height 61
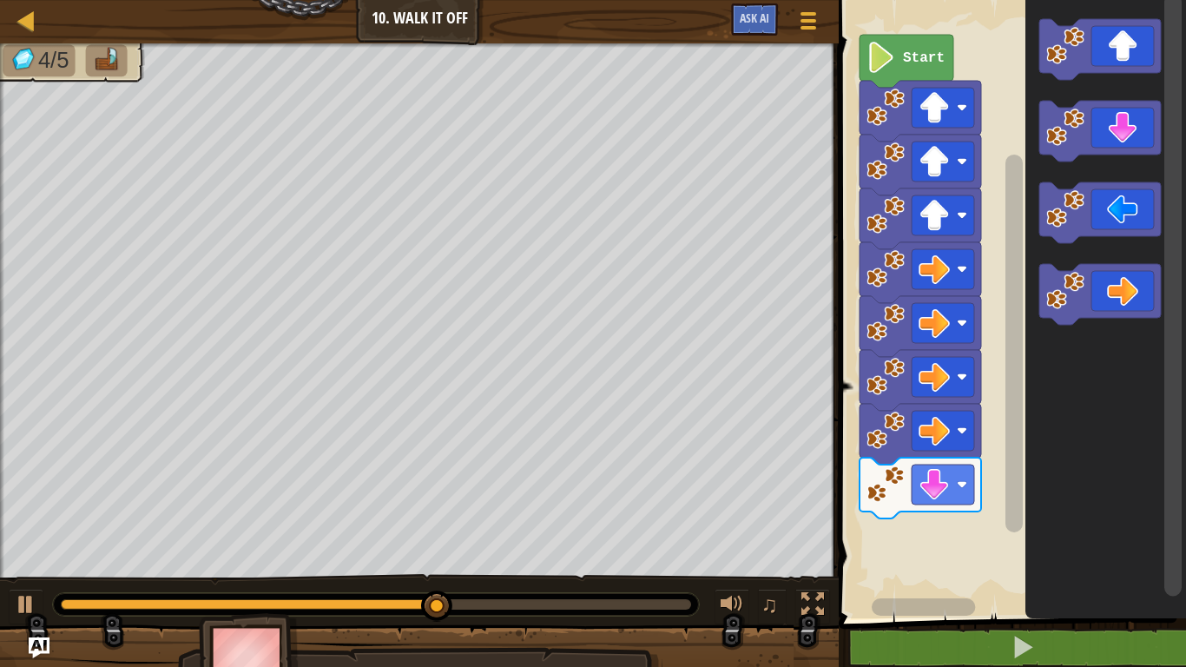
click at [1074, 127] on image "Blockly Workspace" at bounding box center [1065, 127] width 38 height 38
click at [1054, 132] on image "Blockly Workspace" at bounding box center [1065, 127] width 38 height 38
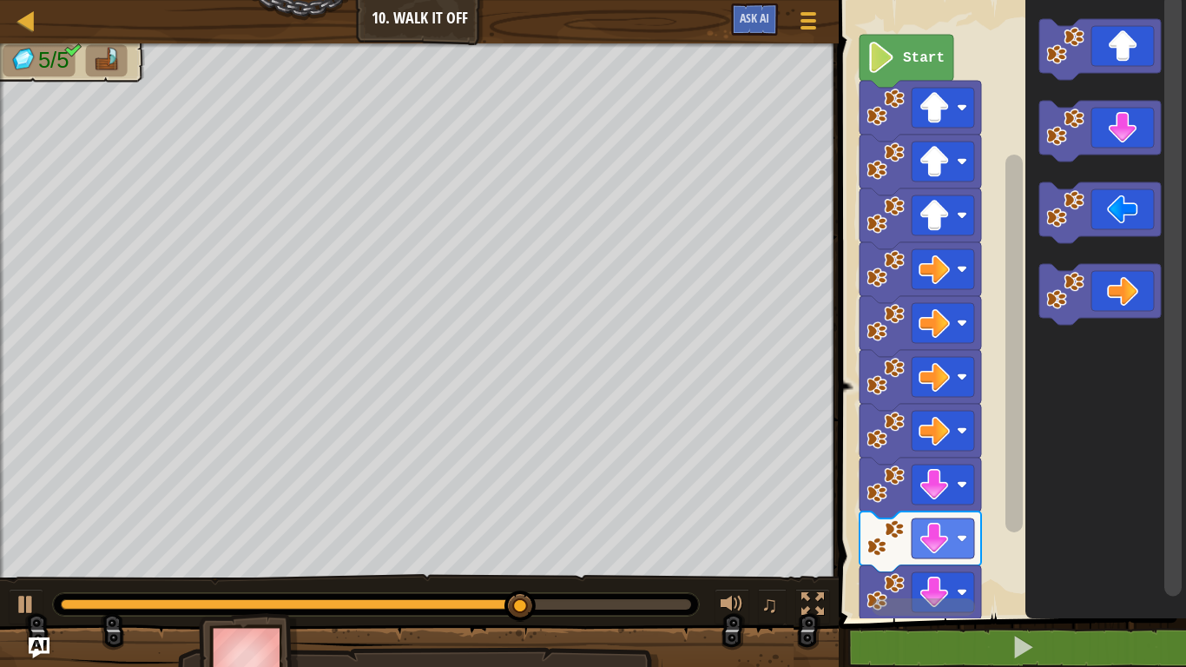
click at [1121, 207] on icon "Blockly Workspace" at bounding box center [1100, 212] width 122 height 61
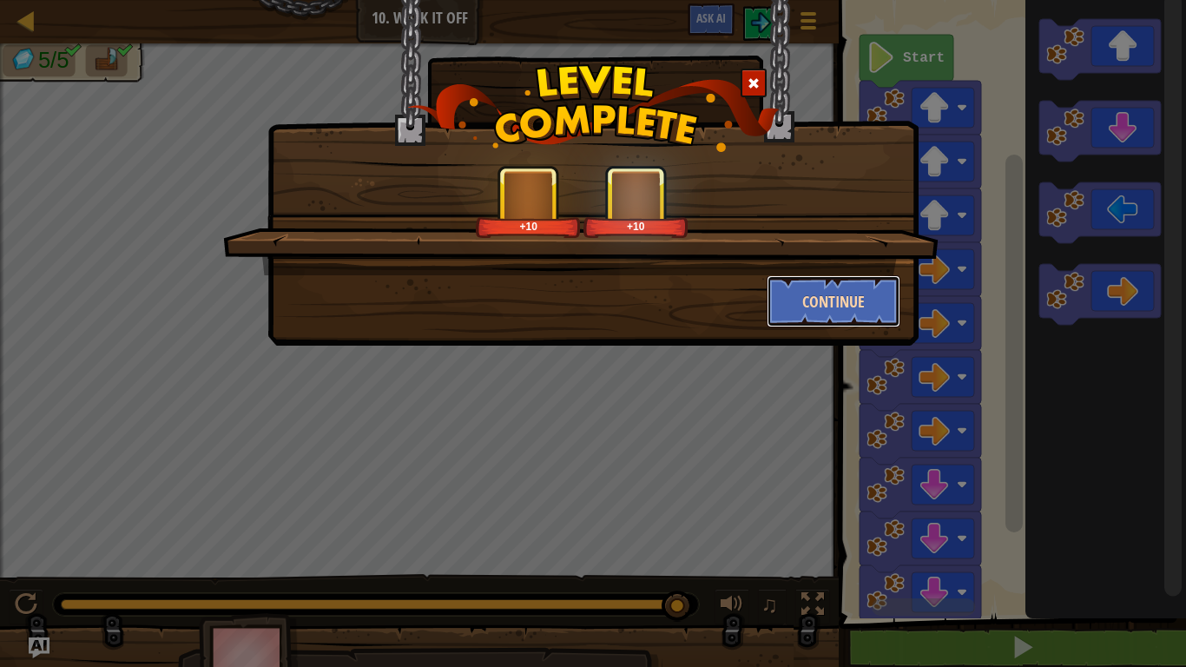
click at [836, 319] on button "Continue" at bounding box center [833, 301] width 135 height 52
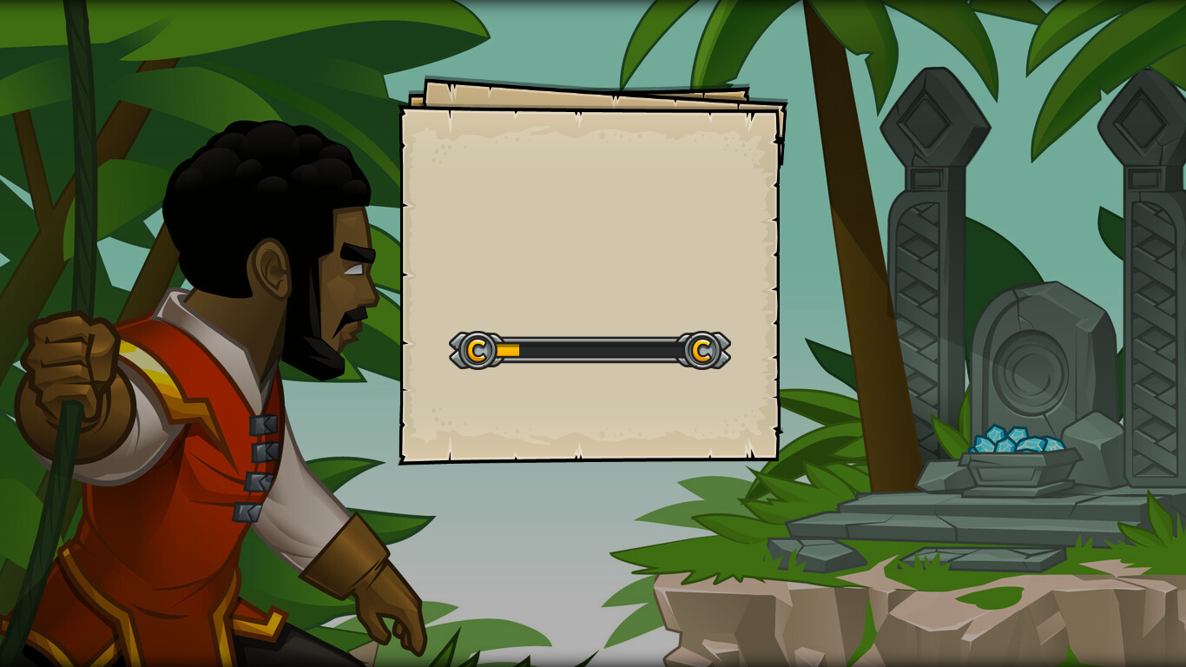
click at [856, 265] on div "Goals Start Level Error loading from server. Try refreshing the page. You'll ne…" at bounding box center [593, 333] width 1186 height 667
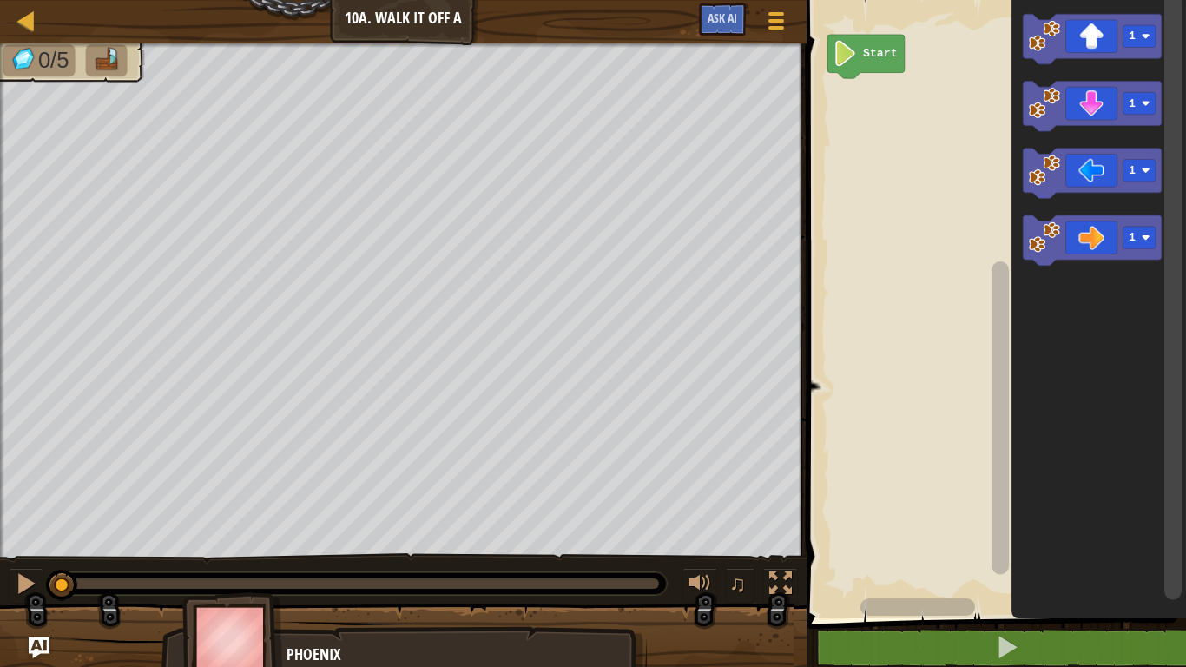
click at [1074, 240] on icon "Blockly Workspace" at bounding box center [1092, 240] width 138 height 50
click at [1067, 235] on icon "Blockly Workspace" at bounding box center [1092, 240] width 138 height 50
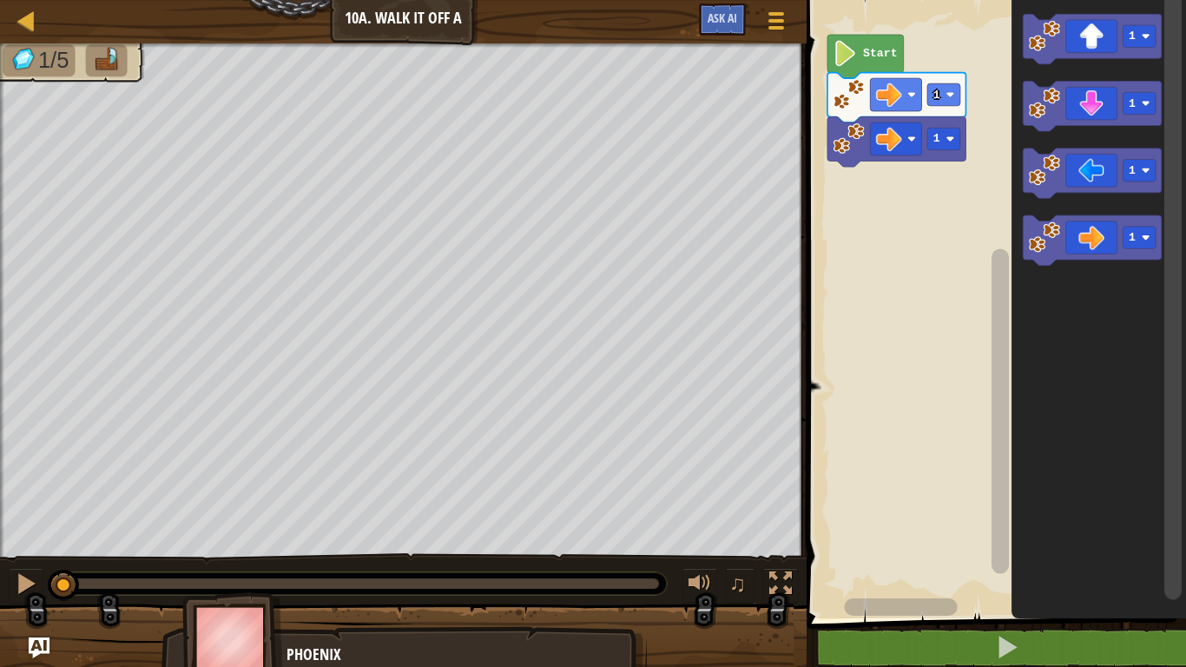
click at [1062, 241] on icon "Blockly Workspace" at bounding box center [1092, 240] width 138 height 50
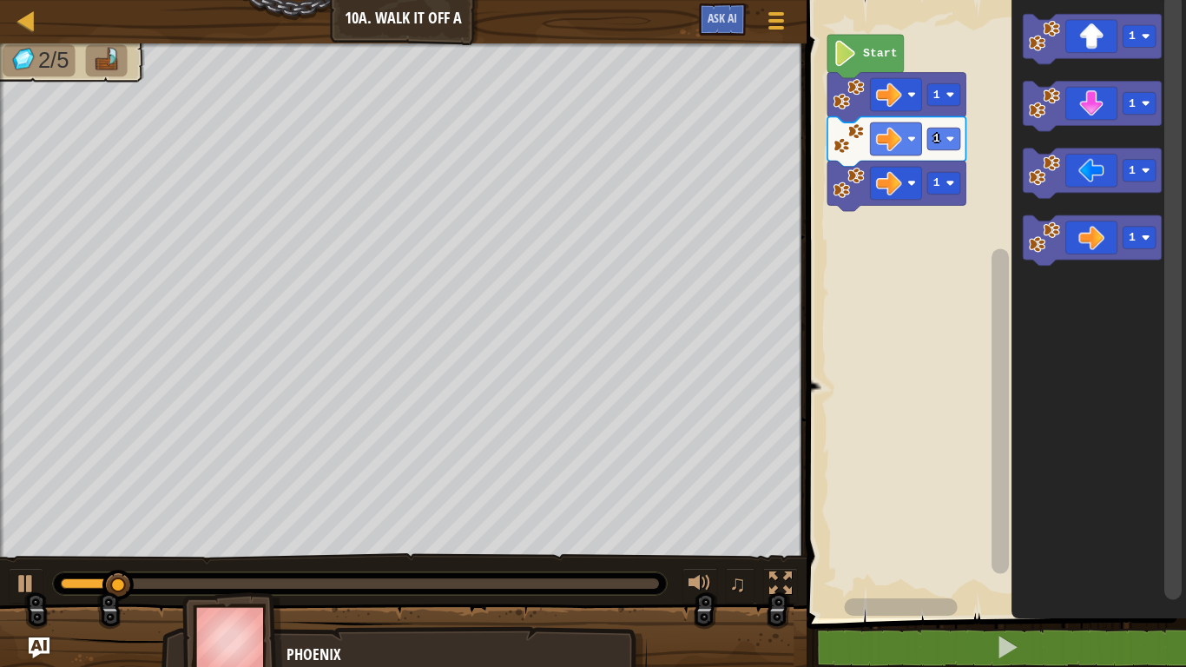
click at [1085, 115] on icon "Blockly Workspace" at bounding box center [1092, 107] width 138 height 50
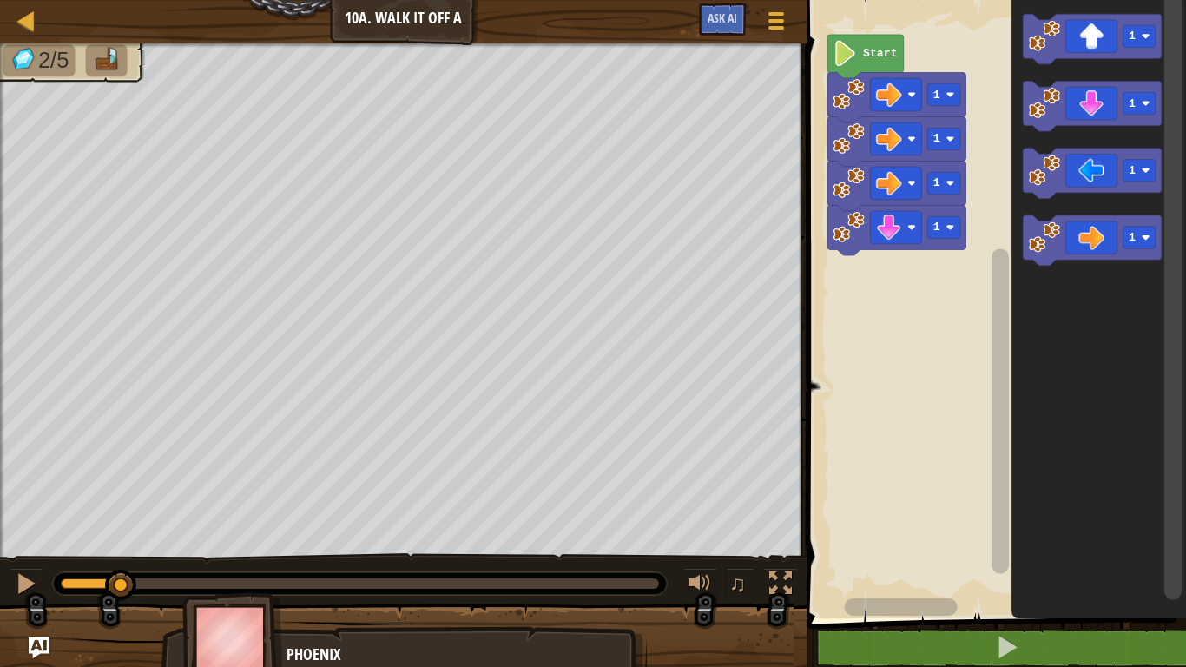
click at [1073, 118] on icon "Blockly Workspace" at bounding box center [1092, 107] width 138 height 50
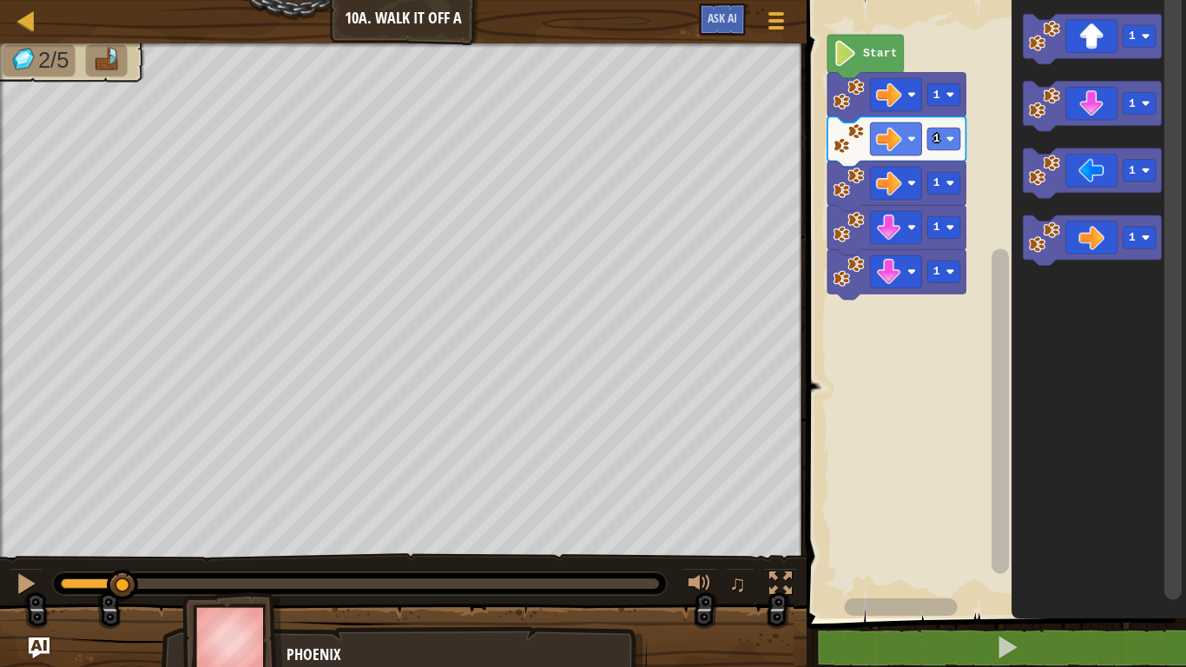
click at [1067, 114] on icon "Blockly Workspace" at bounding box center [1092, 107] width 138 height 50
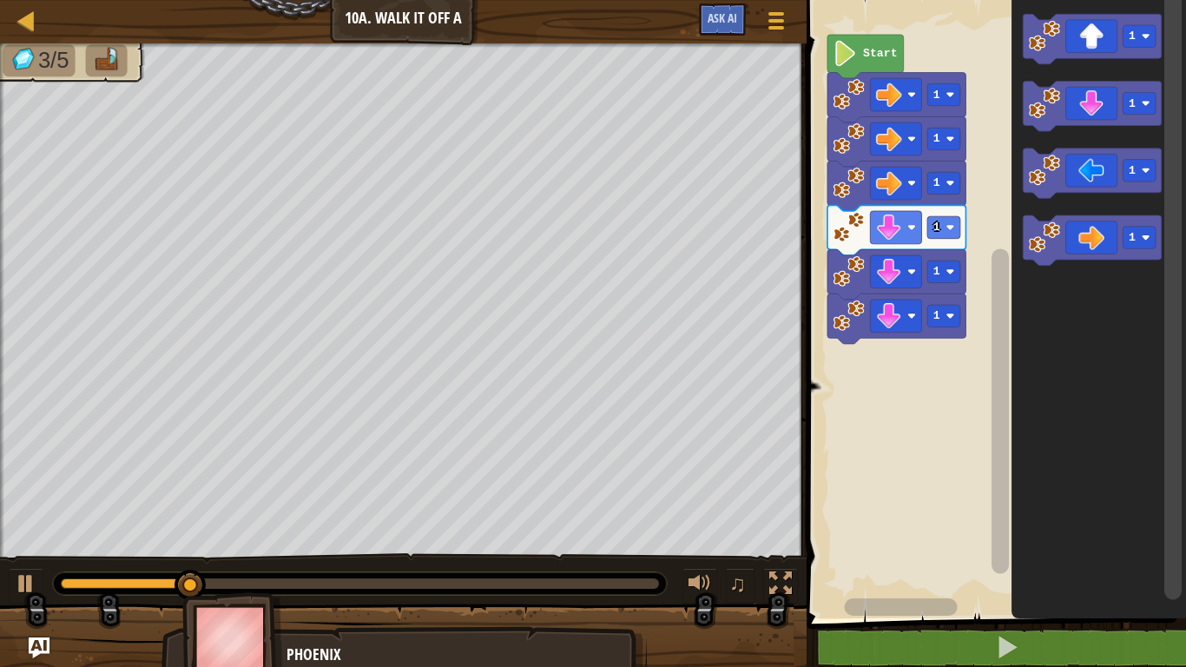
click at [1070, 113] on icon "Blockly Workspace" at bounding box center [1092, 107] width 138 height 50
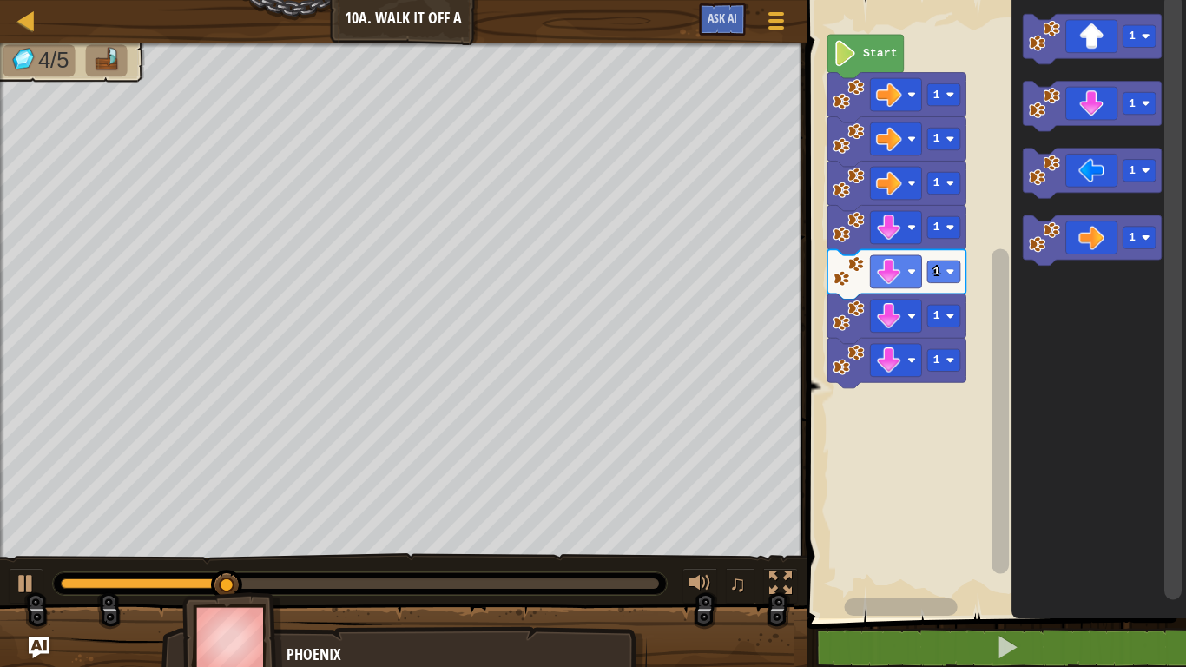
click at [1070, 175] on icon "Blockly Workspace" at bounding box center [1092, 173] width 138 height 50
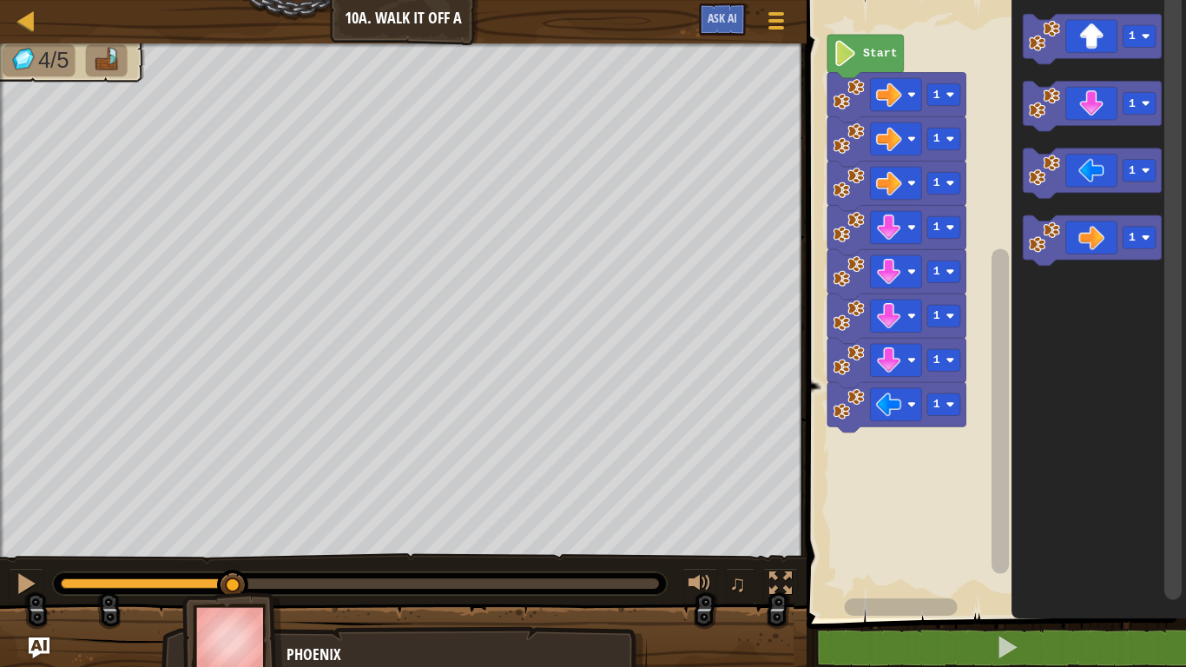
click at [1067, 180] on icon "Blockly Workspace" at bounding box center [1092, 173] width 138 height 50
click at [1070, 182] on icon "Blockly Workspace" at bounding box center [1092, 173] width 138 height 50
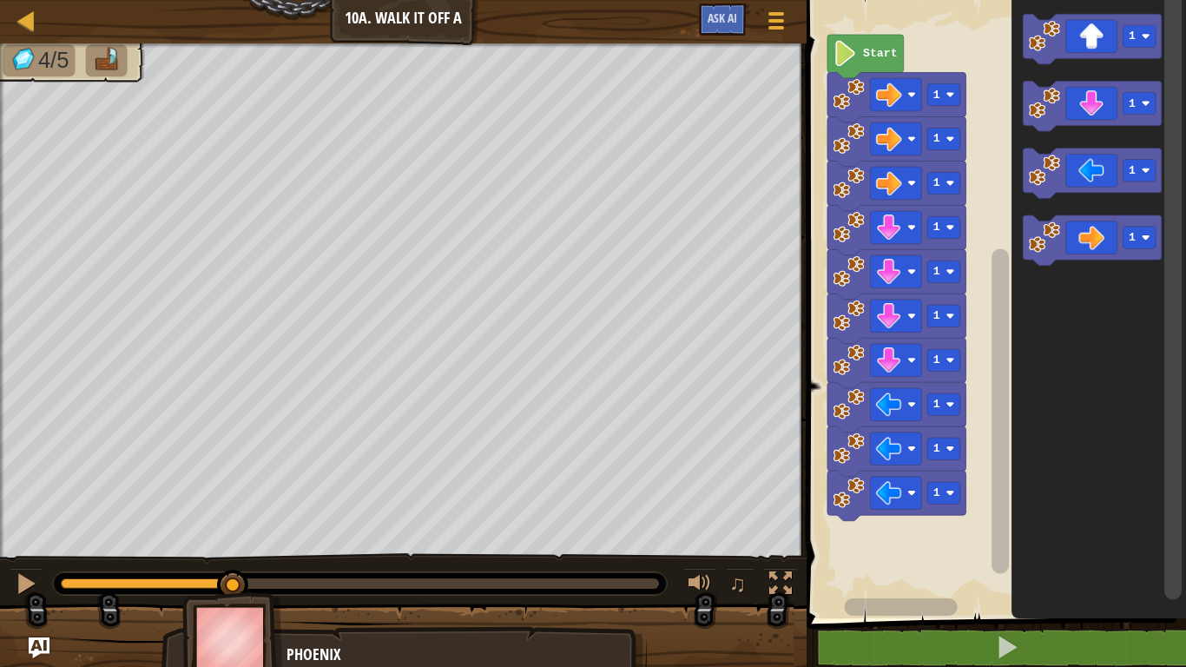
click at [1066, 185] on icon "Blockly Workspace" at bounding box center [1092, 173] width 138 height 50
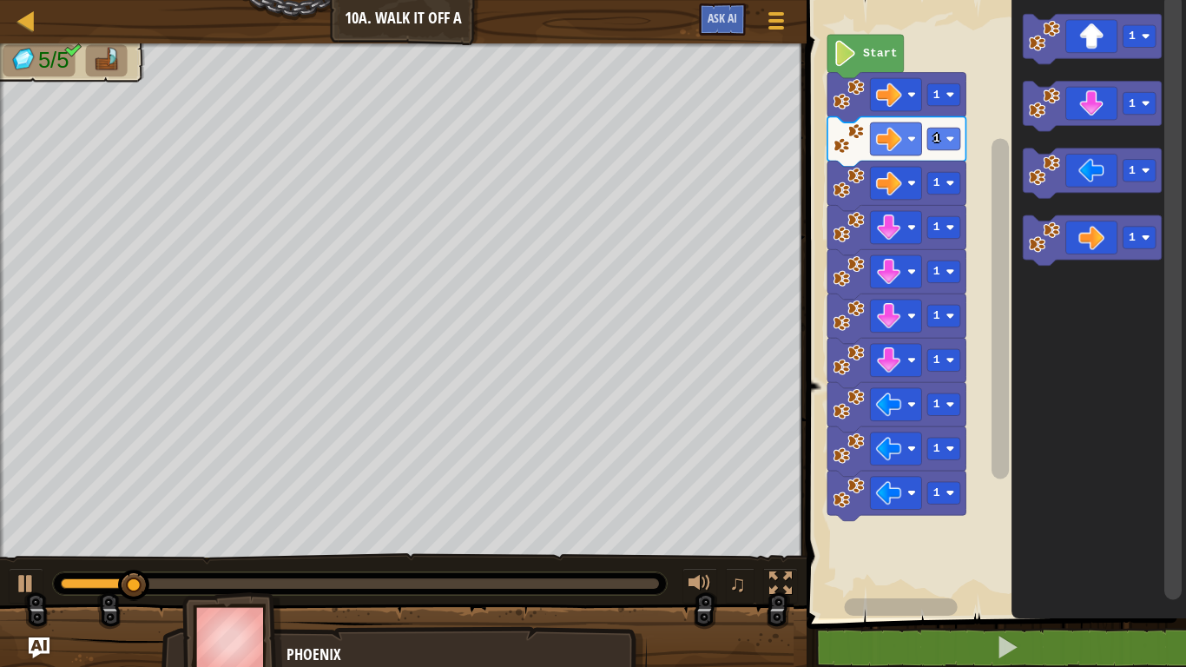
click at [1095, 25] on icon "Blockly Workspace" at bounding box center [1092, 39] width 138 height 50
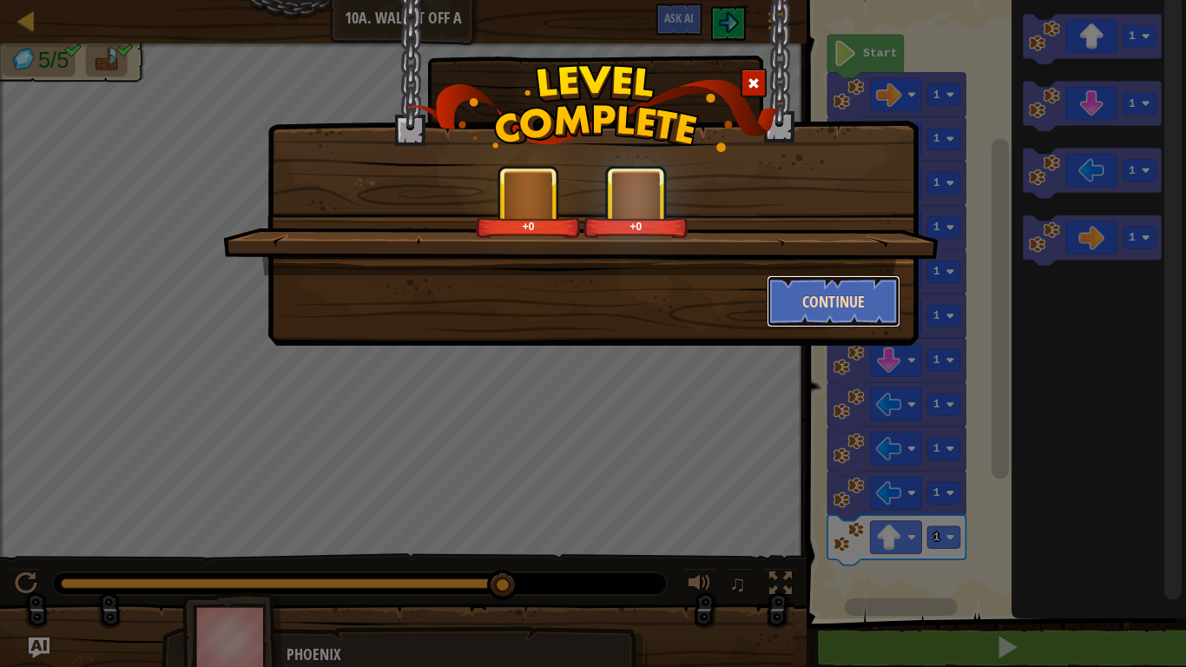
click at [833, 295] on button "Continue" at bounding box center [833, 301] width 135 height 52
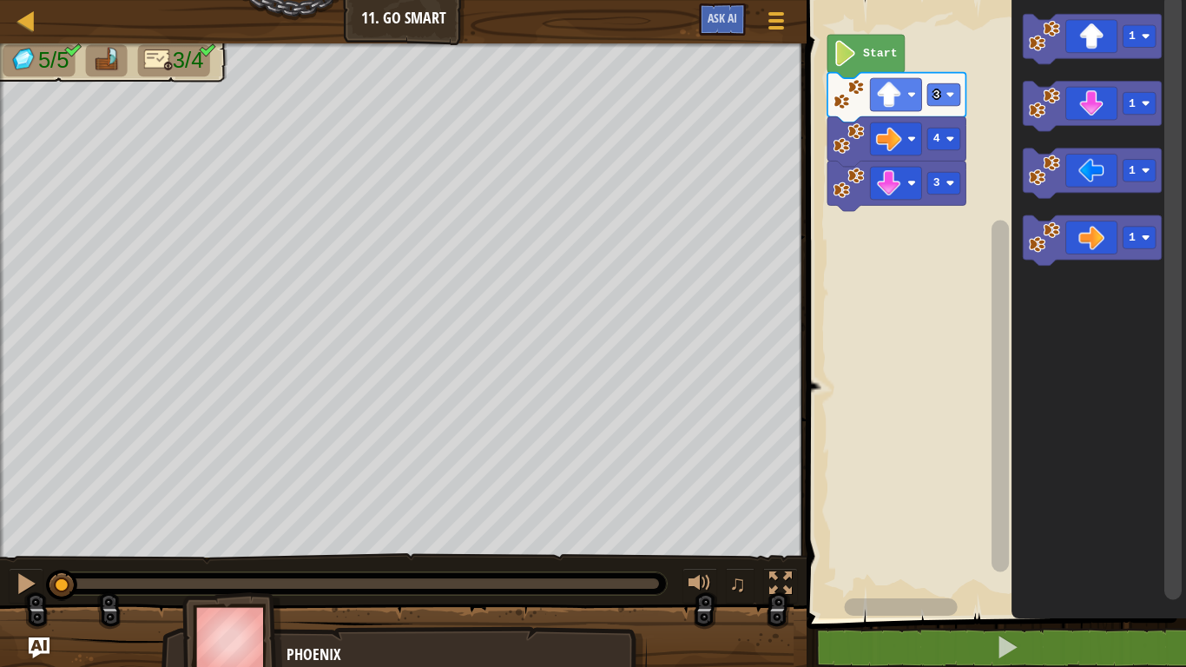
click at [1075, 40] on icon "Blockly Workspace" at bounding box center [1092, 39] width 138 height 50
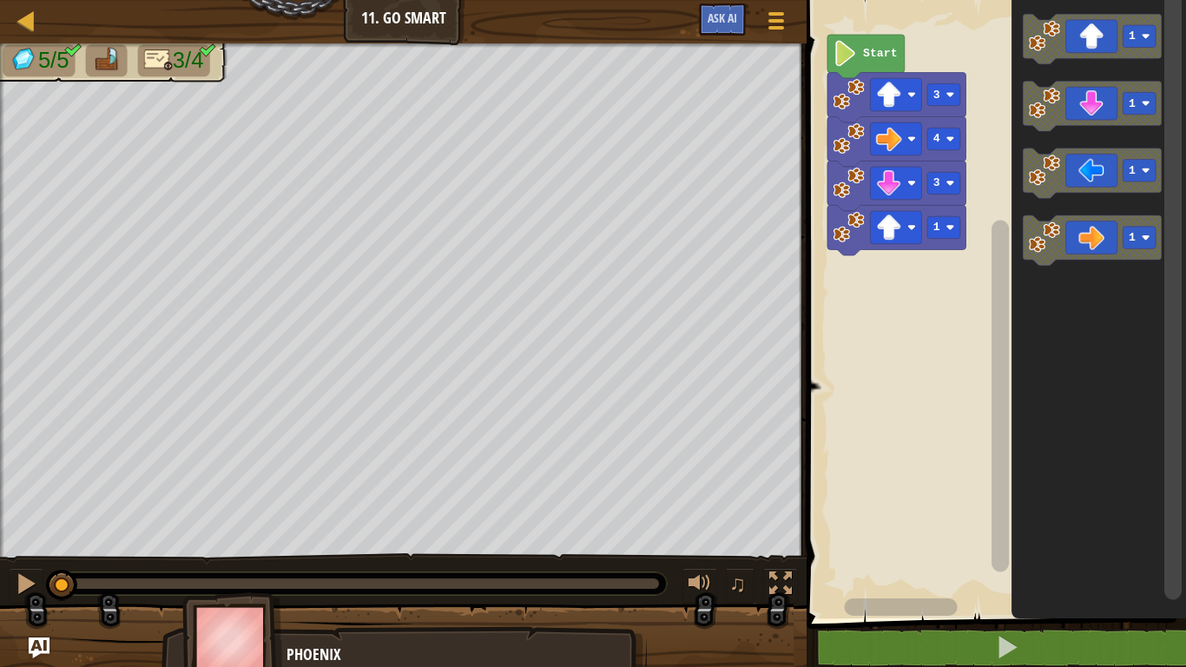
click at [1072, 40] on icon "Blockly Workspace" at bounding box center [1092, 39] width 138 height 50
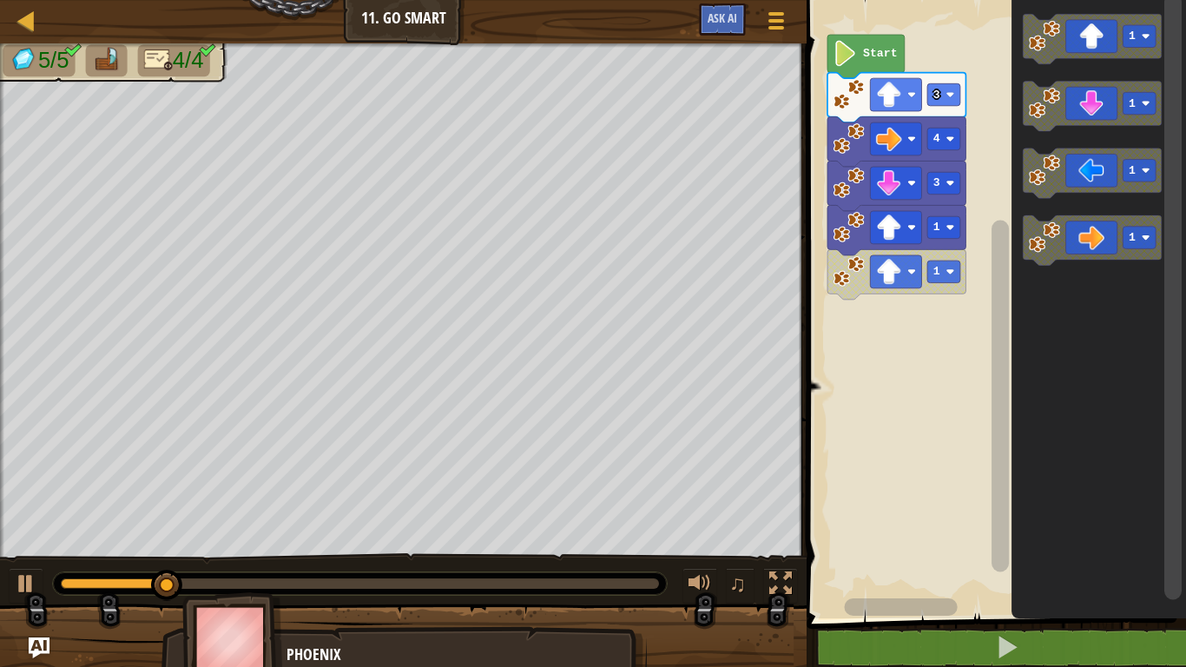
click at [865, 68] on icon "Blockly Workspace" at bounding box center [865, 56] width 77 height 43
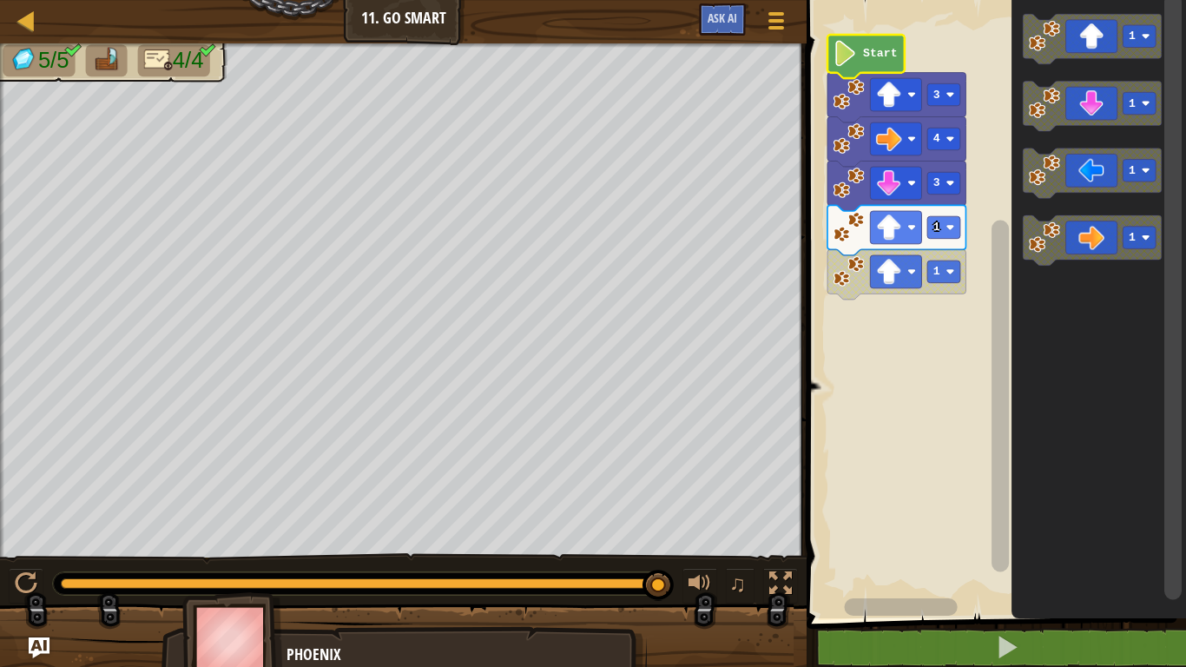
click at [933, 461] on rect "Blockly Workspace" at bounding box center [993, 304] width 384 height 627
